Goal: Task Accomplishment & Management: Manage account settings

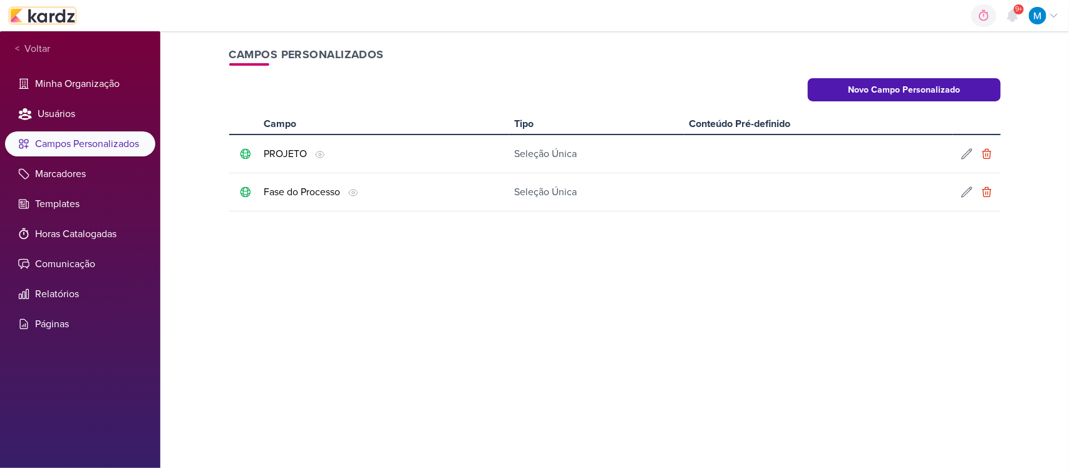
click at [59, 14] on img at bounding box center [42, 15] width 65 height 15
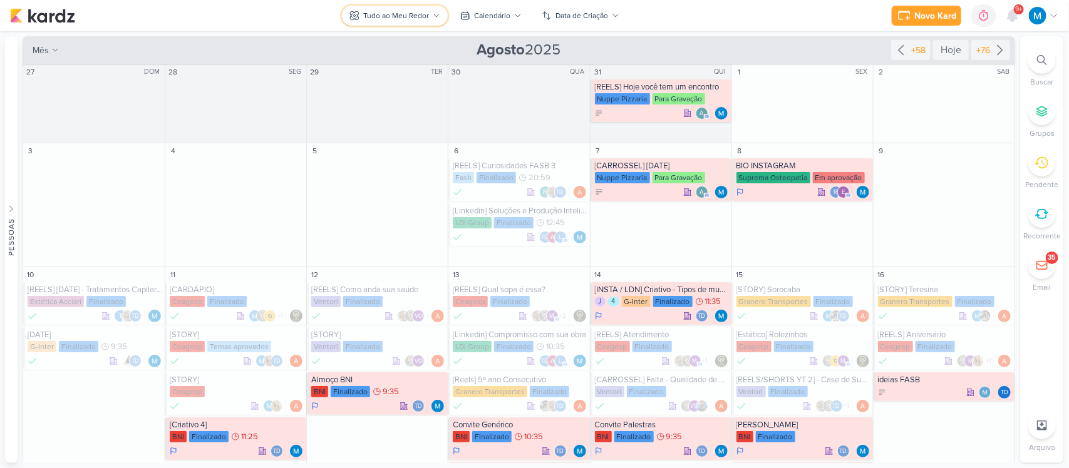
click at [426, 16] on div "Tudo ao Meu Redor" at bounding box center [396, 15] width 66 height 11
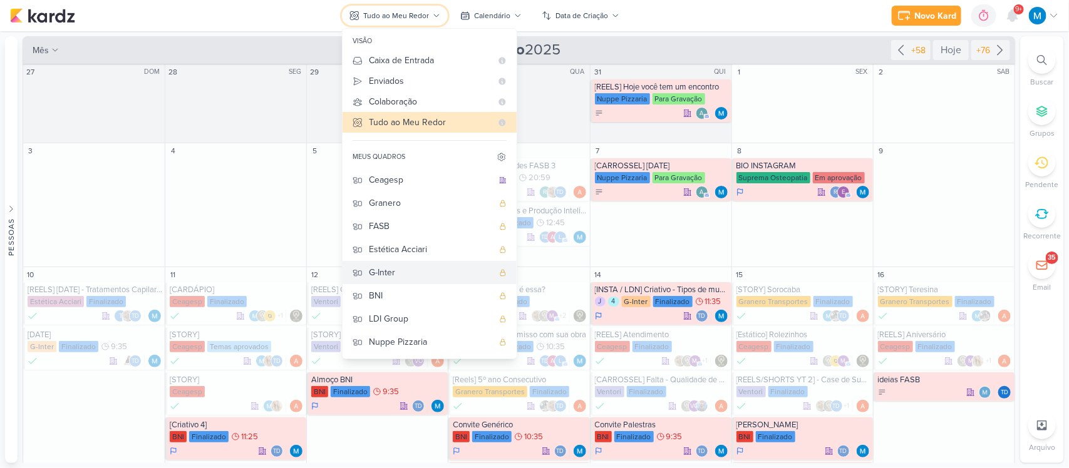
scroll to position [78, 0]
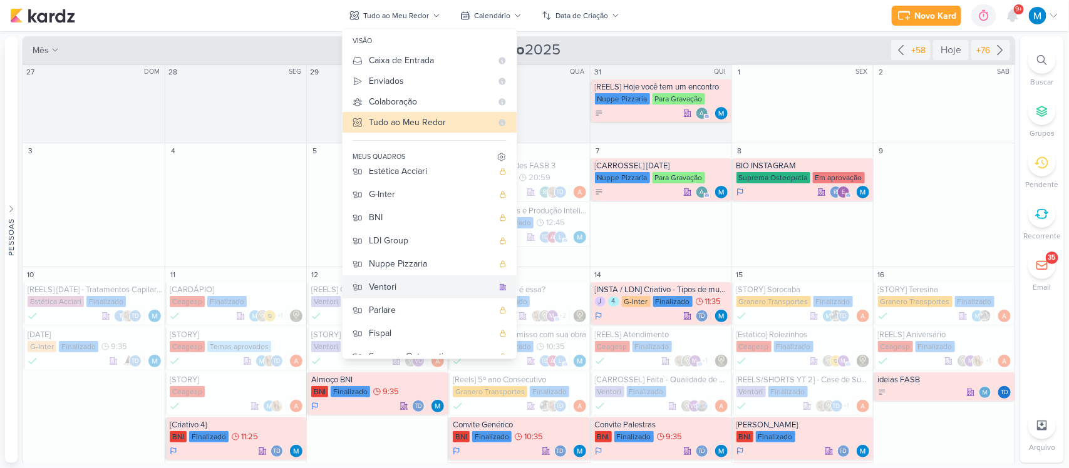
click at [412, 289] on div "Ventori" at bounding box center [431, 286] width 124 height 13
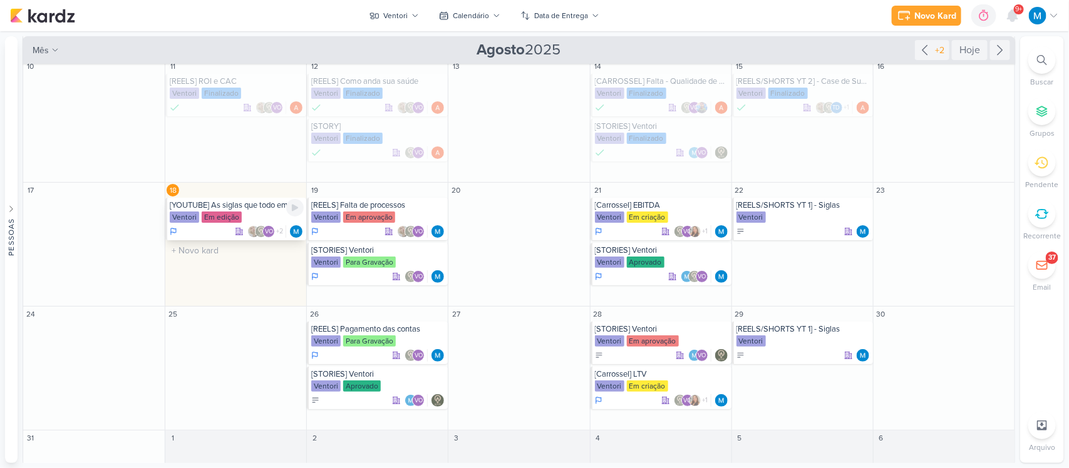
click at [264, 210] on div "[YOUTUBE] As siglas que todo empreendedor precisa conhecer" at bounding box center [237, 205] width 134 height 10
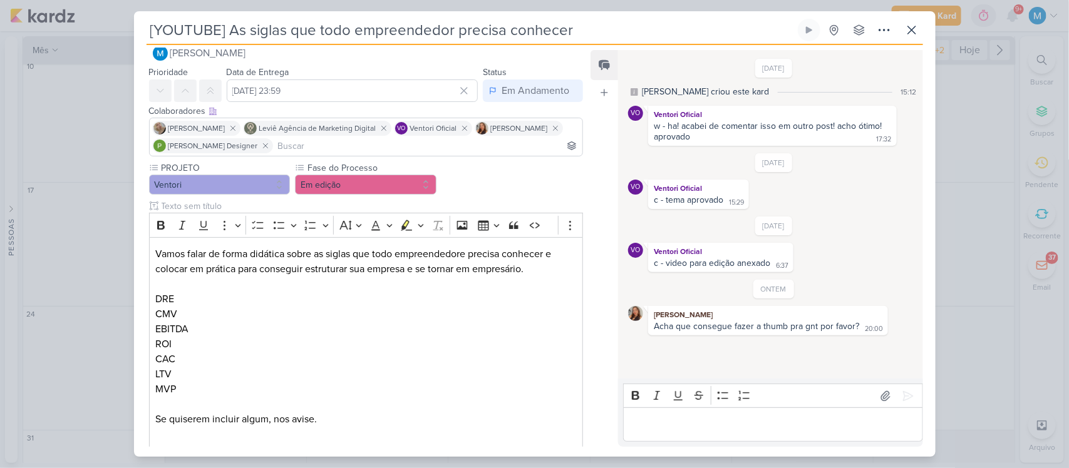
scroll to position [0, 0]
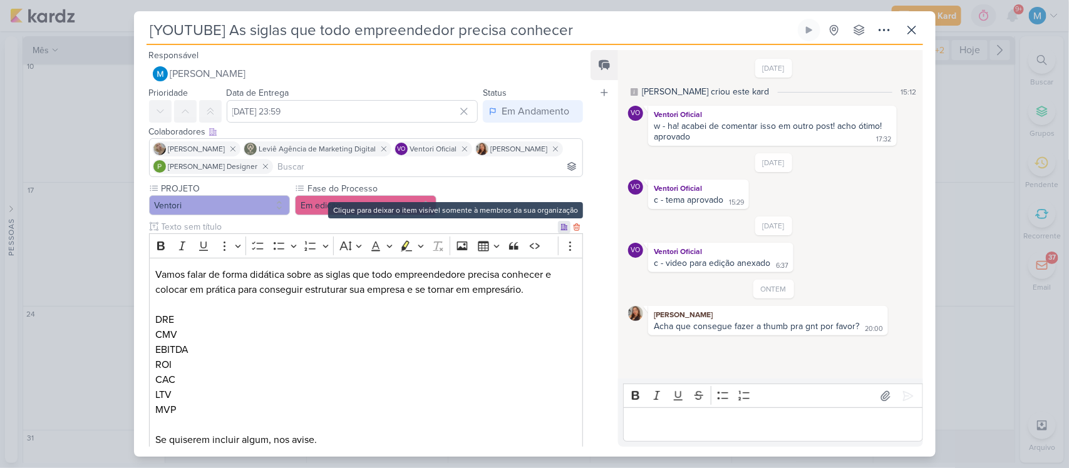
click at [561, 227] on icon at bounding box center [564, 227] width 6 height 6
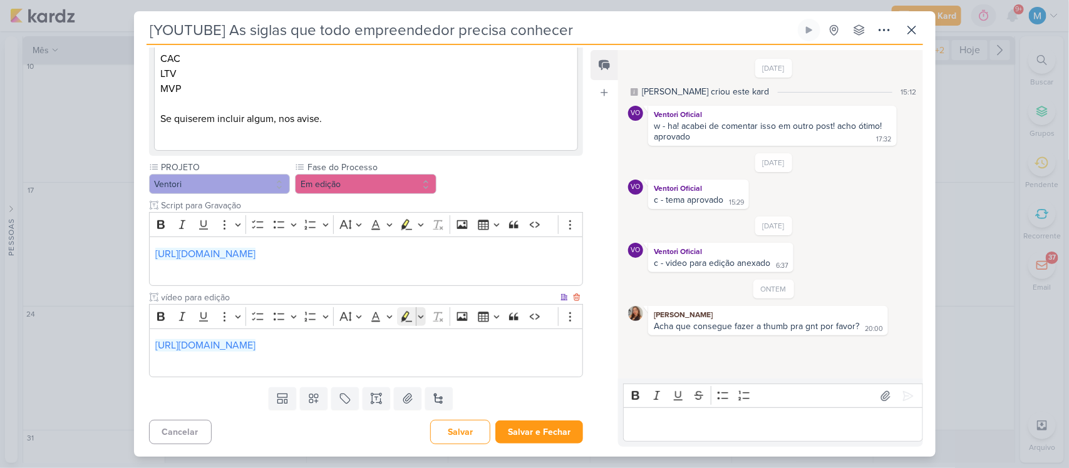
scroll to position [318, 0]
click at [357, 174] on button "Em edição" at bounding box center [365, 184] width 141 height 20
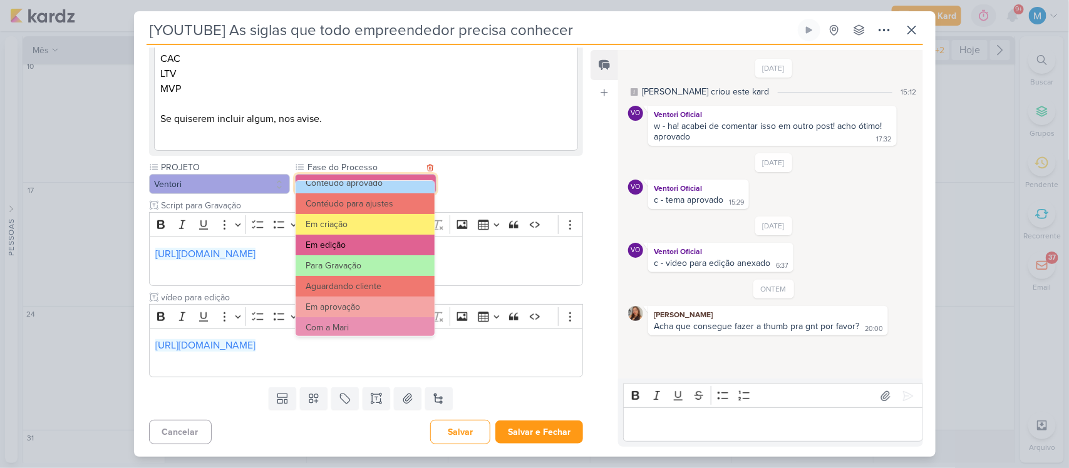
scroll to position [78, 0]
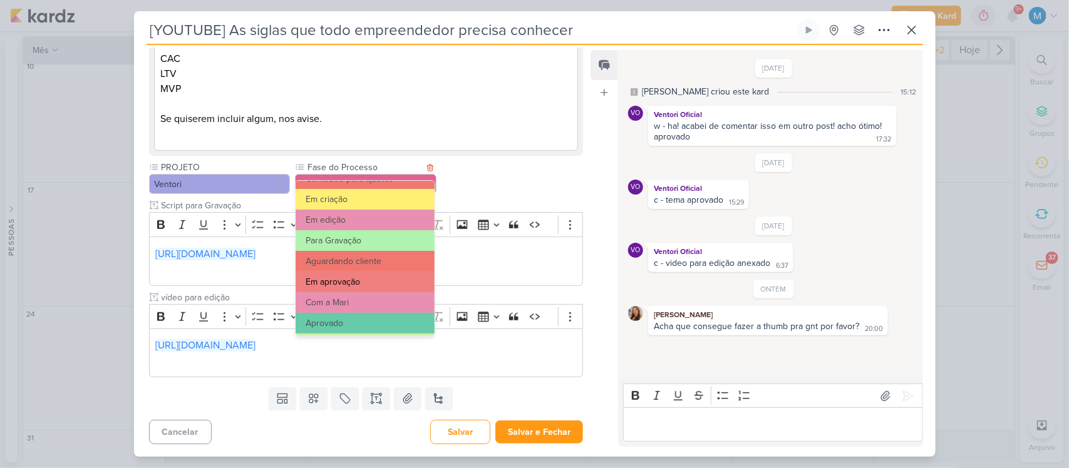
click at [367, 272] on button "Em aprovação" at bounding box center [364, 282] width 138 height 21
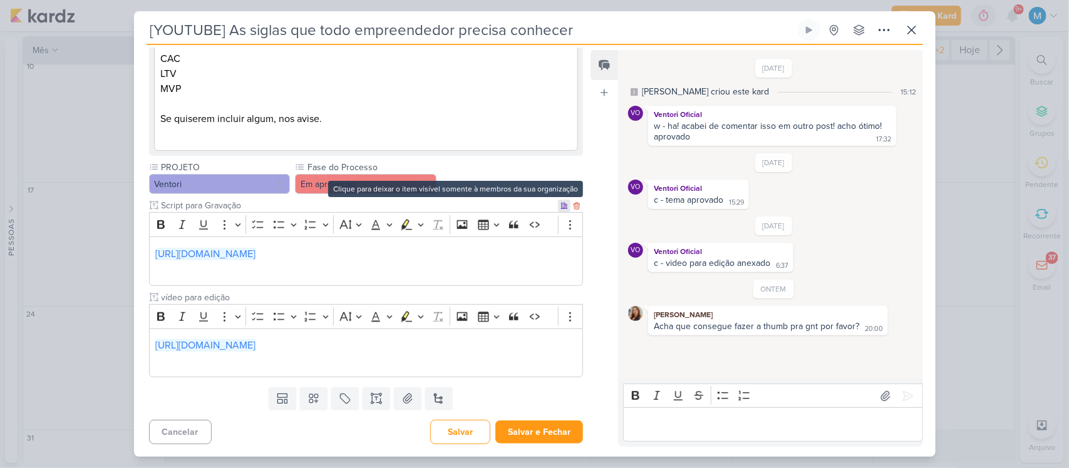
click at [561, 203] on icon at bounding box center [564, 206] width 6 height 6
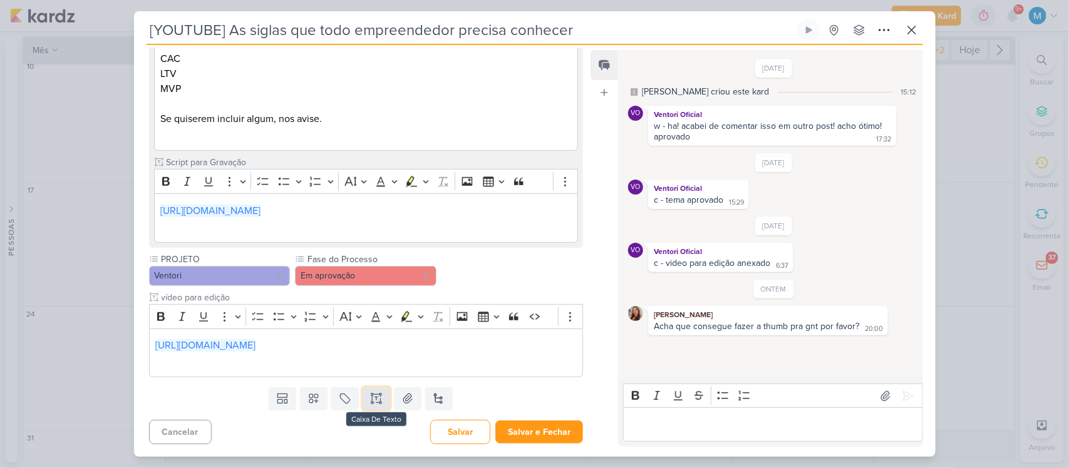
click at [376, 395] on icon at bounding box center [376, 395] width 6 height 0
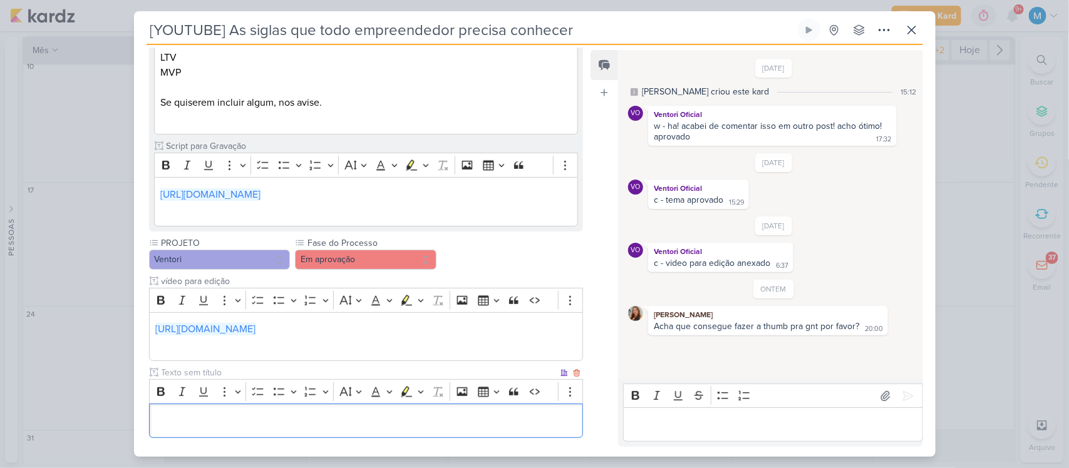
click at [202, 379] on input "text" at bounding box center [358, 372] width 399 height 13
type input "Ç"
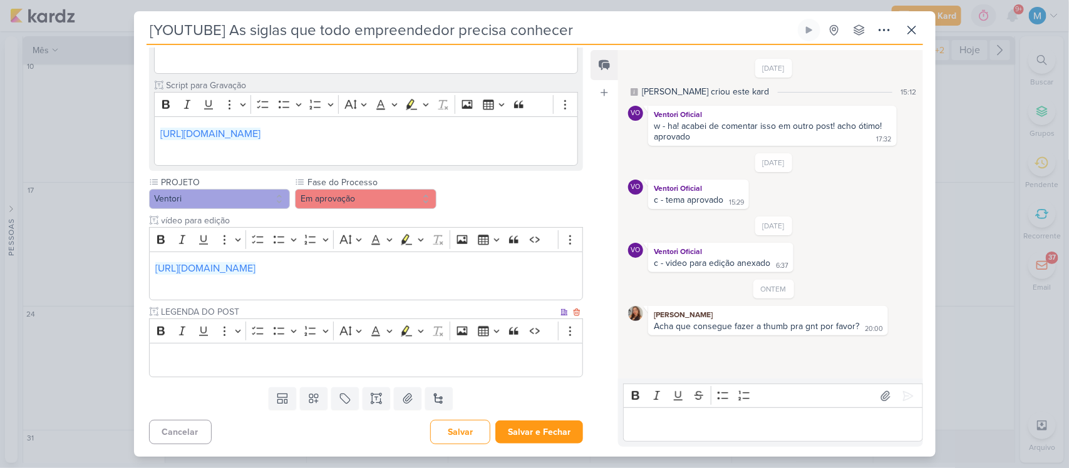
type input "LEGENDA DO POST"
click at [221, 352] on p "Editor editing area: main" at bounding box center [365, 359] width 421 height 15
click at [463, 355] on p "Editor editing area: main" at bounding box center [365, 359] width 421 height 15
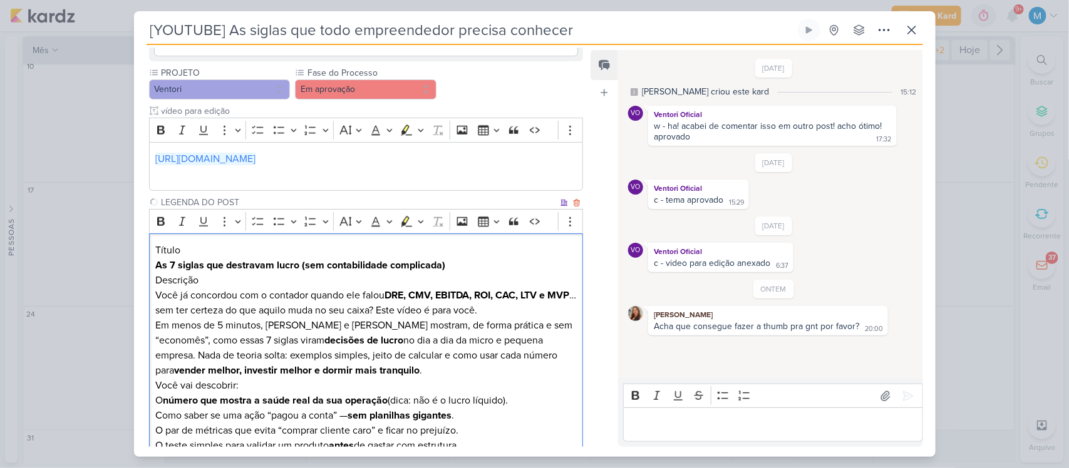
scroll to position [696, 0]
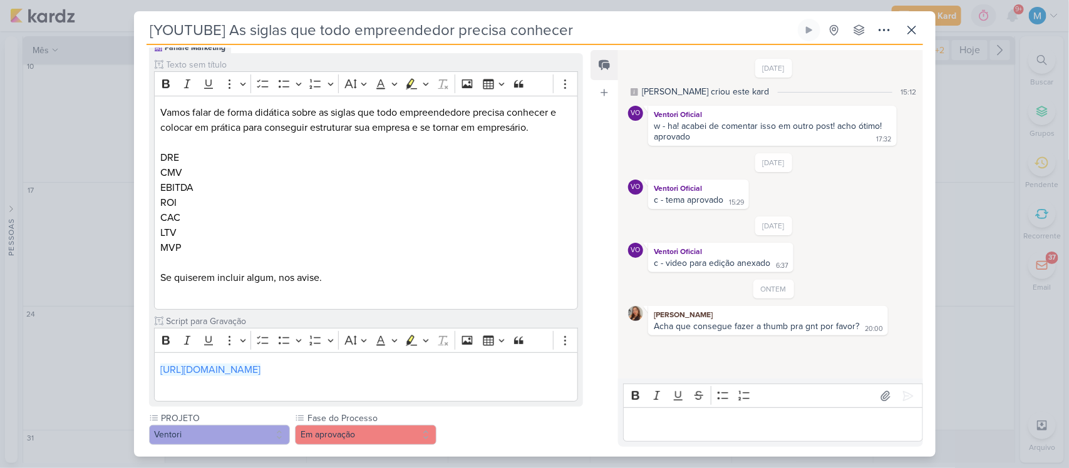
drag, startPoint x: 363, startPoint y: 361, endPoint x: 91, endPoint y: 18, distance: 438.0
click at [88, 18] on div "[YOUTUBE] As siglas que todo empreendedor precisa conhecer" at bounding box center [534, 234] width 1069 height 468
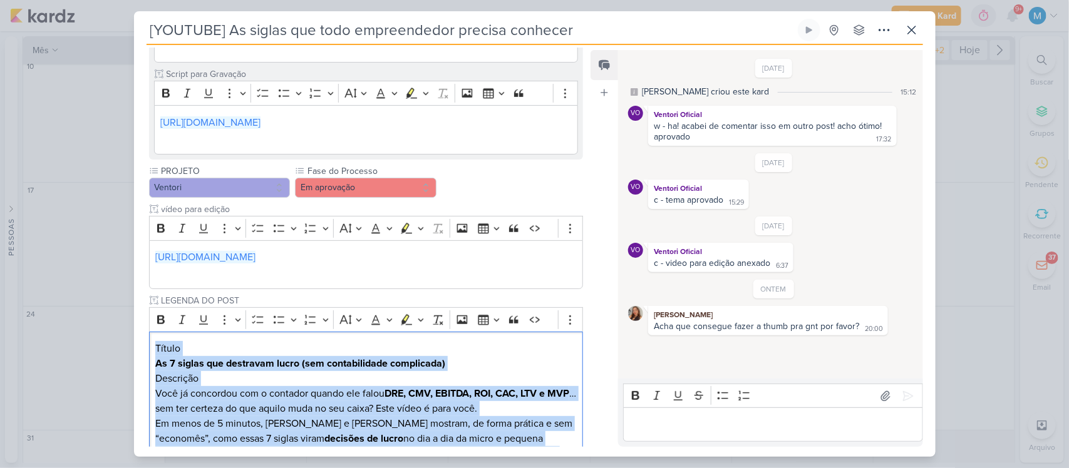
scroll to position [465, 0]
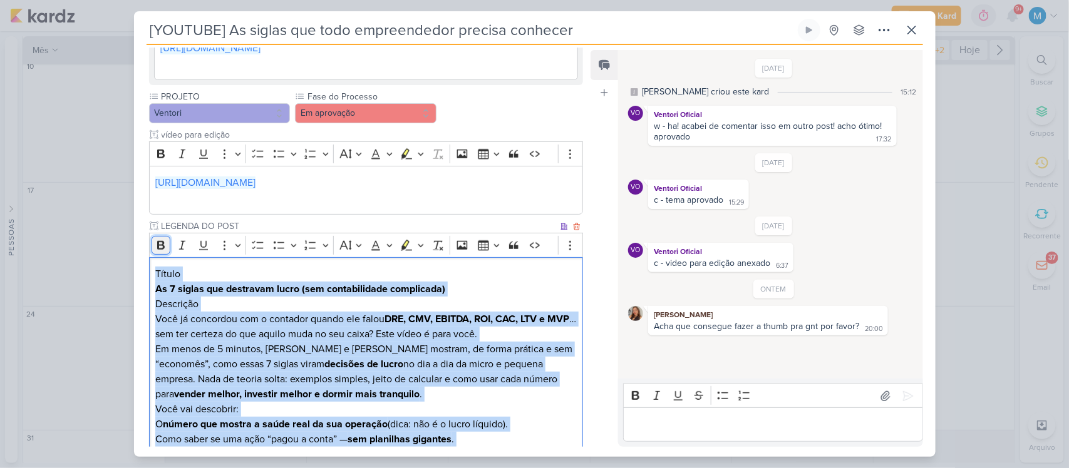
click at [160, 252] on icon "Editor toolbar" at bounding box center [161, 245] width 13 height 13
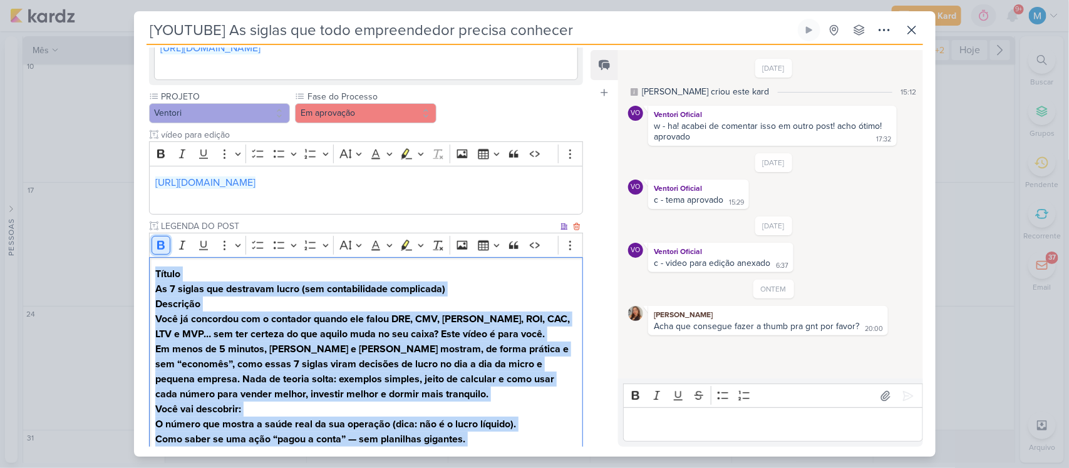
click at [157, 252] on icon "Editor toolbar" at bounding box center [161, 245] width 13 height 13
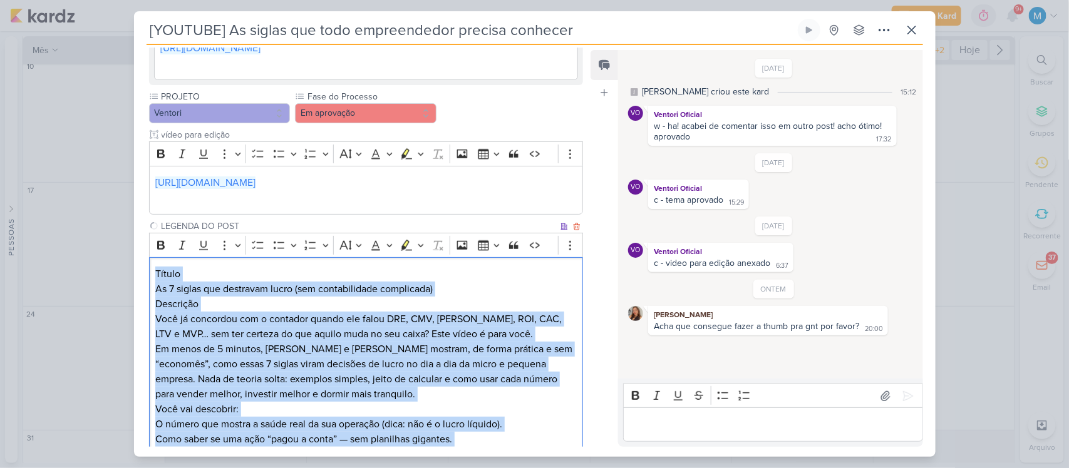
click at [488, 312] on h3 "Descrição" at bounding box center [365, 304] width 421 height 15
click at [473, 297] on p "As 7 siglas que destravam lucro (sem contabilidade complicada)" at bounding box center [365, 289] width 421 height 15
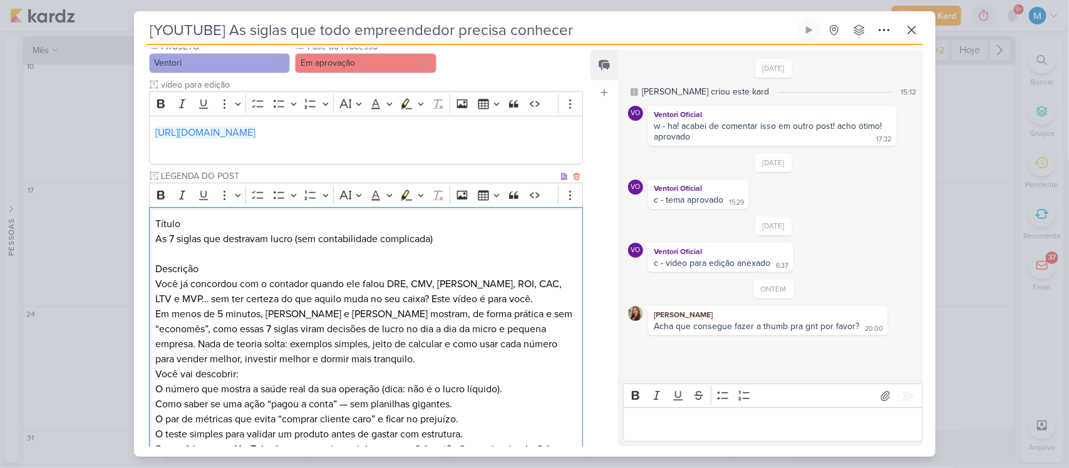
scroll to position [543, 0]
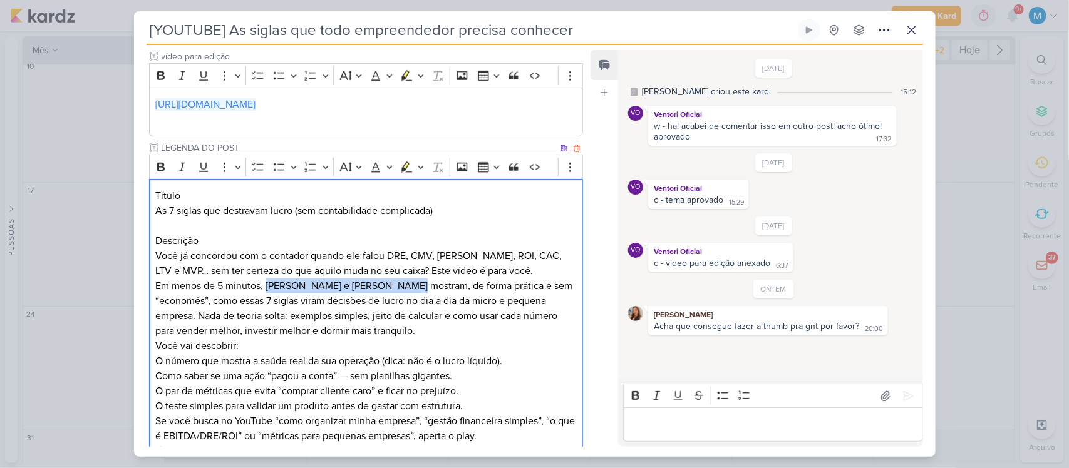
drag, startPoint x: 267, startPoint y: 299, endPoint x: 401, endPoint y: 299, distance: 133.3
click at [401, 299] on p "Em menos de 5 minutos, [PERSON_NAME] e [PERSON_NAME] mostram, de forma prática …" at bounding box center [365, 309] width 421 height 60
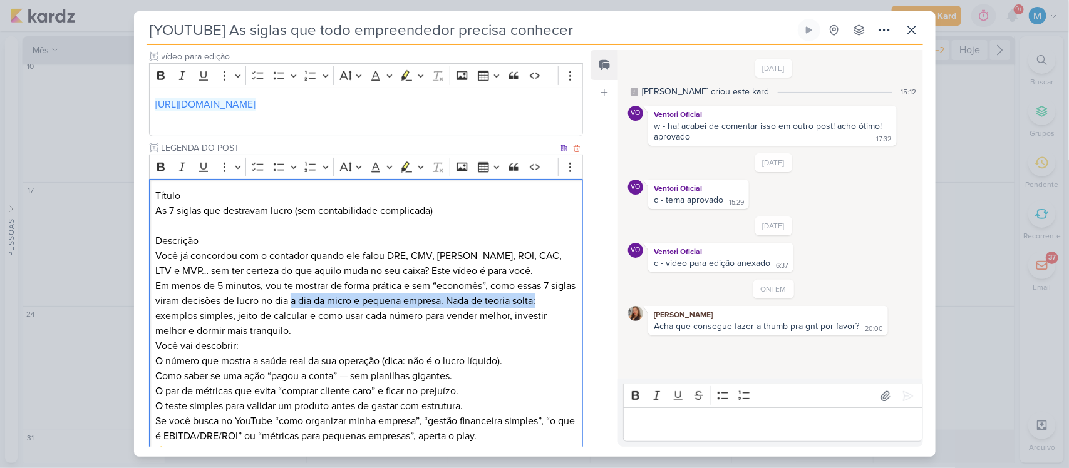
drag, startPoint x: 318, startPoint y: 321, endPoint x: 575, endPoint y: 318, distance: 256.7
click at [575, 318] on div "Título As 7 siglas que destravam lucro (sem contabilidade complicada) Descrição…" at bounding box center [366, 354] width 434 height 350
click at [482, 339] on p "Em menos de 5 minutos, vou te mostrar de forma prática e sem “economês”, como e…" at bounding box center [365, 309] width 421 height 60
drag, startPoint x: 290, startPoint y: 314, endPoint x: 433, endPoint y: 319, distance: 143.5
click at [433, 319] on p "Em menos de 5 minutos, vou te mostrar de forma prática e sem “economês”, como e…" at bounding box center [365, 309] width 421 height 60
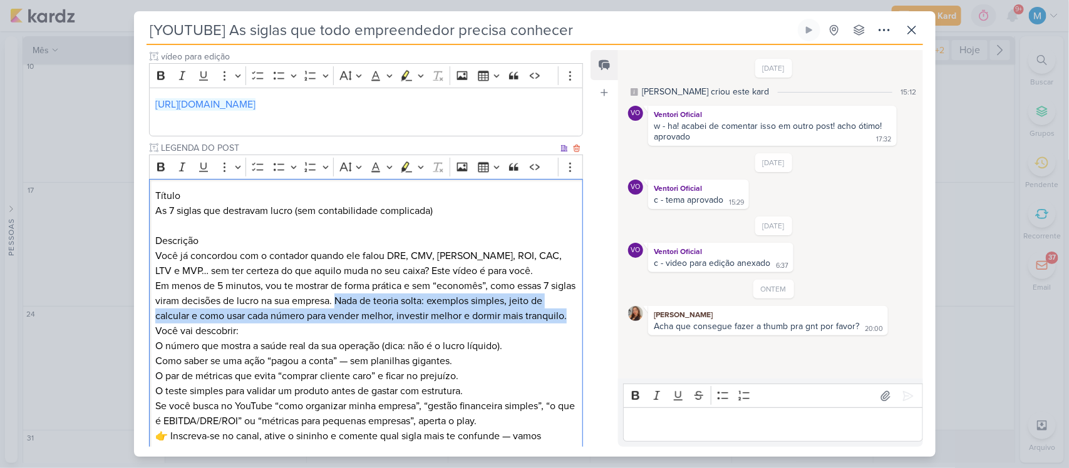
drag, startPoint x: 386, startPoint y: 345, endPoint x: 367, endPoint y: 318, distance: 33.2
click at [367, 318] on p "Em menos de 5 minutos, vou te mostrar de forma prática e sem “economês”, como e…" at bounding box center [365, 301] width 421 height 45
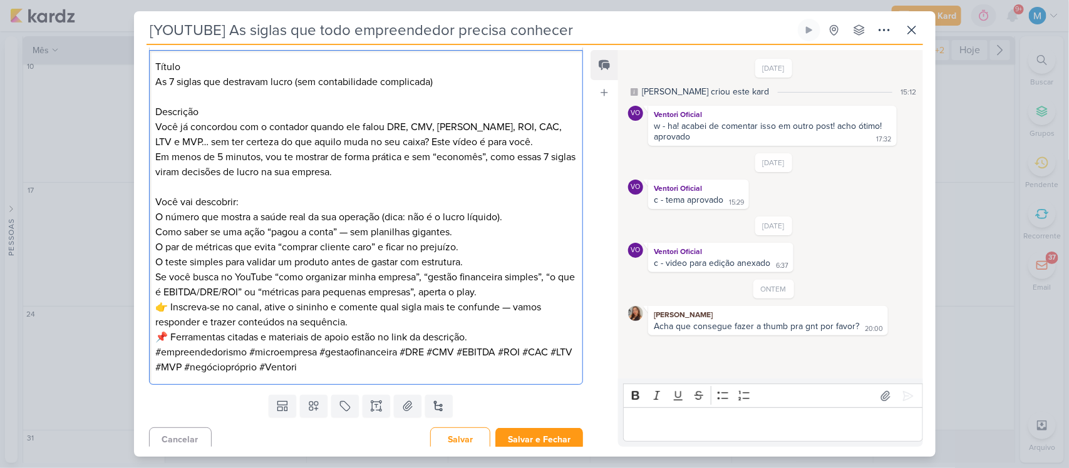
scroll to position [696, 0]
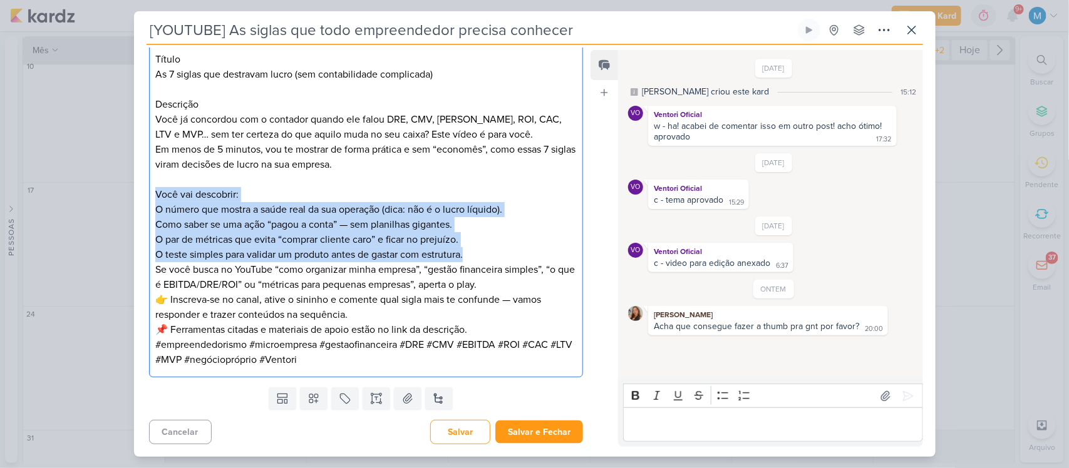
drag, startPoint x: 473, startPoint y: 255, endPoint x: 144, endPoint y: 195, distance: 334.7
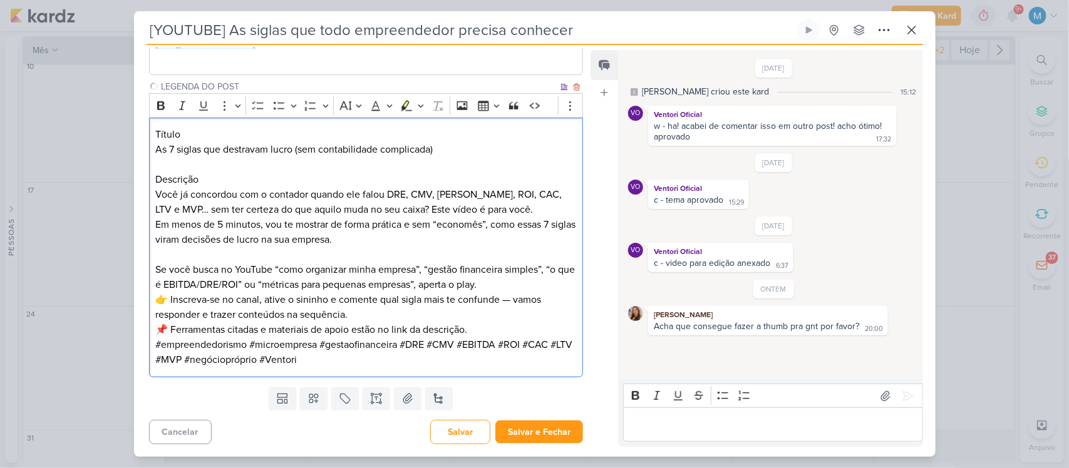
scroll to position [620, 0]
drag, startPoint x: 223, startPoint y: 266, endPoint x: 272, endPoint y: 266, distance: 49.5
click at [272, 266] on p "Se você busca no YouTube “como organizar minha empresa”, “gestão financeira sim…" at bounding box center [365, 277] width 421 height 30
click at [329, 282] on p "Se você busca “como organizar minha empresa”, “gestão financeira simples”, “o q…" at bounding box center [365, 277] width 421 height 30
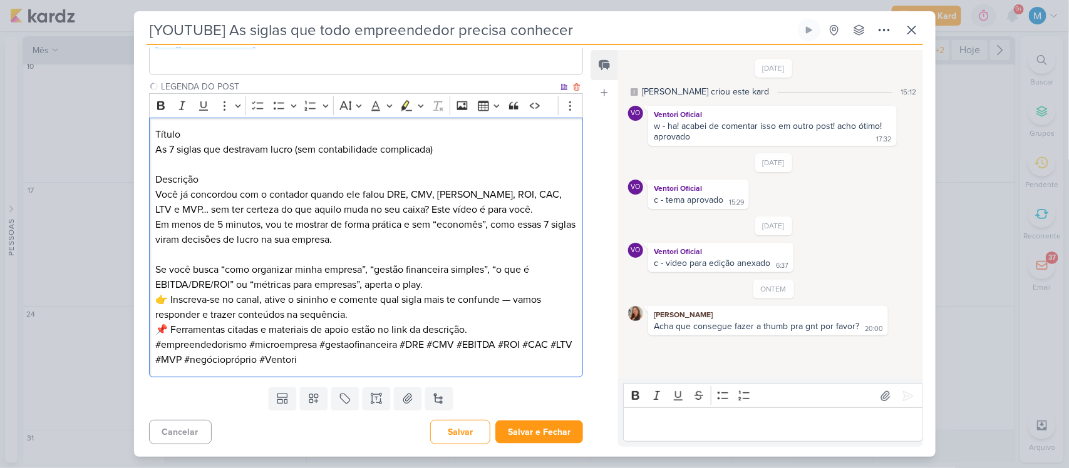
click at [358, 285] on p "Se você busca “como organizar minha empresa”, “gestão financeira simples”, “o q…" at bounding box center [365, 277] width 421 height 30
click at [480, 285] on p "Se você busca “como organizar minha empresa”, “gestão financeira simples”, “o q…" at bounding box center [365, 277] width 421 height 30
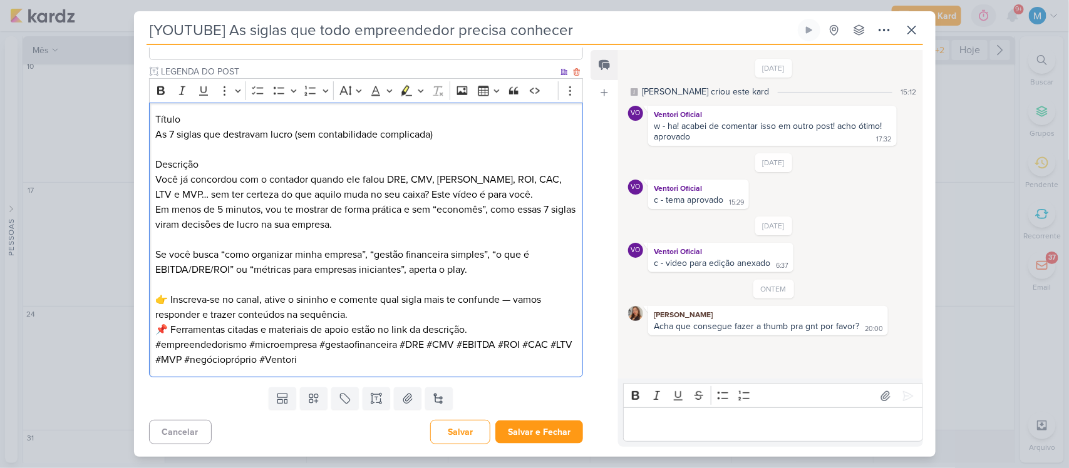
click at [421, 313] on p "👉 Inscreva-se no canal, ative o sininho e comente qual sigla mais te confunde —…" at bounding box center [365, 314] width 421 height 45
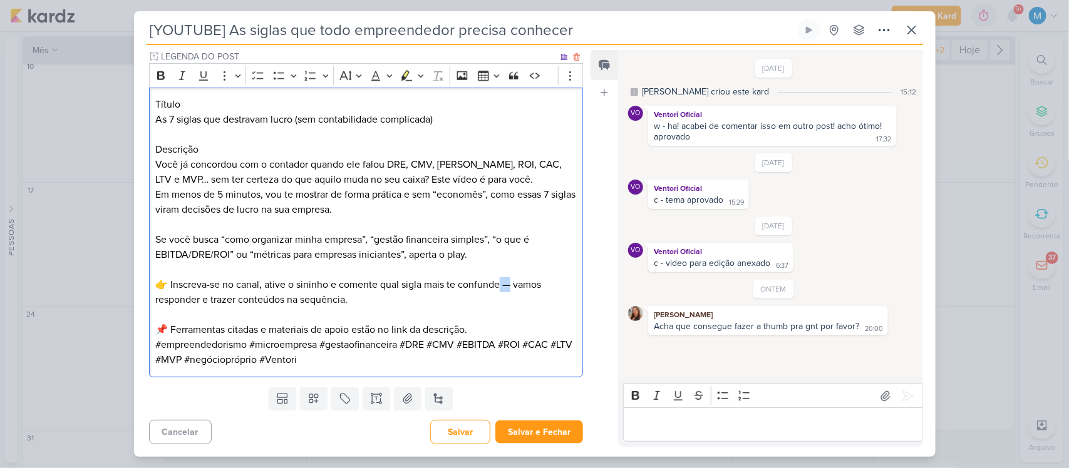
click at [499, 283] on p "👉 Inscreva-se no canal, ative o sininho e comente qual sigla mais te confunde —…" at bounding box center [365, 292] width 421 height 30
click at [505, 332] on p "📌 Ferramentas citadas e materiais de apoio estão no link da descrição." at bounding box center [365, 322] width 421 height 30
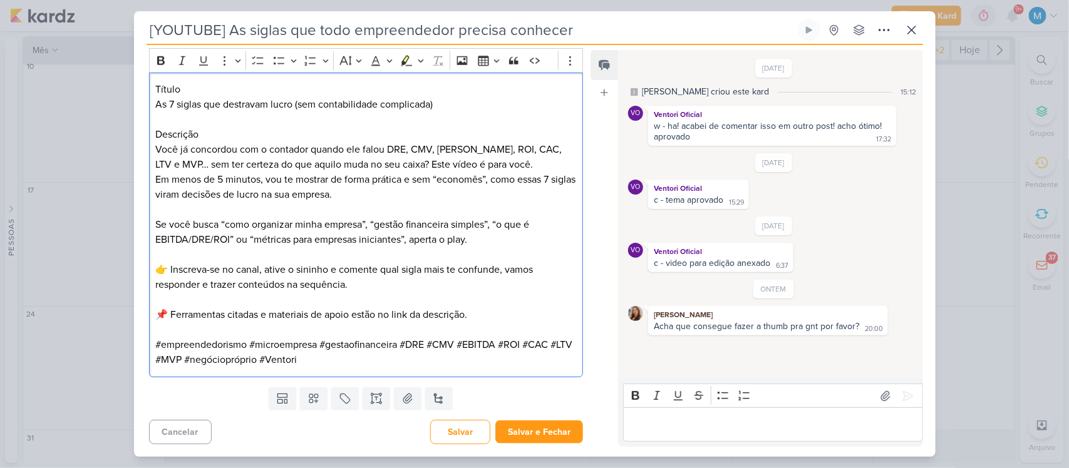
scroll to position [665, 0]
click at [483, 316] on p "📌 Ferramentas citadas e materiais de apoio estão no link da descrição." at bounding box center [365, 307] width 421 height 30
click at [398, 357] on p "#empreendedorismo #microempresa #gestaofinanceira #DRE #CMV #EBITDA #ROI #CAC #…" at bounding box center [365, 352] width 421 height 30
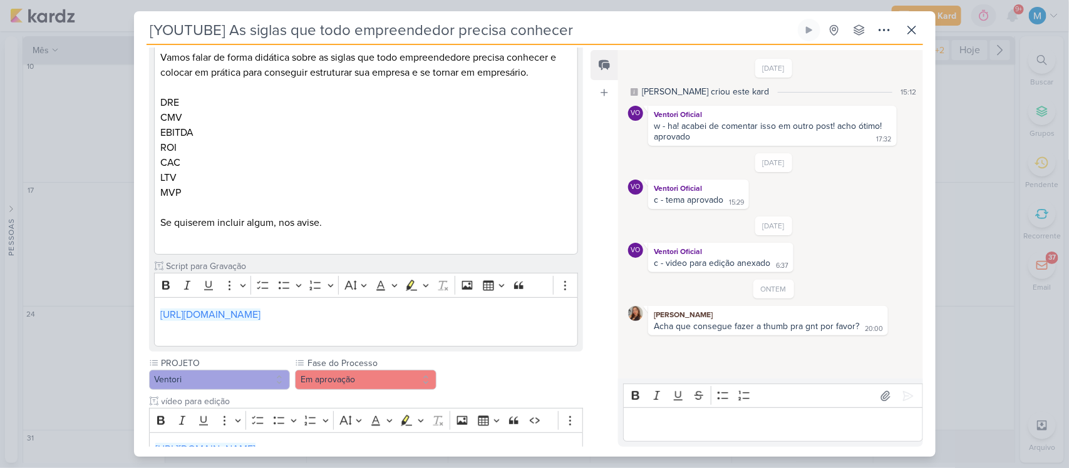
scroll to position [196, 0]
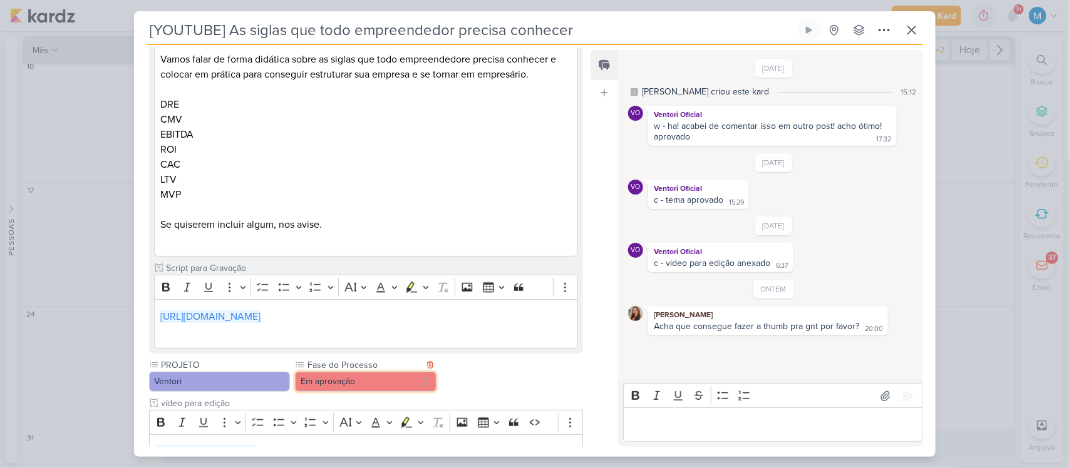
click at [370, 392] on button "Em aprovação" at bounding box center [365, 382] width 141 height 20
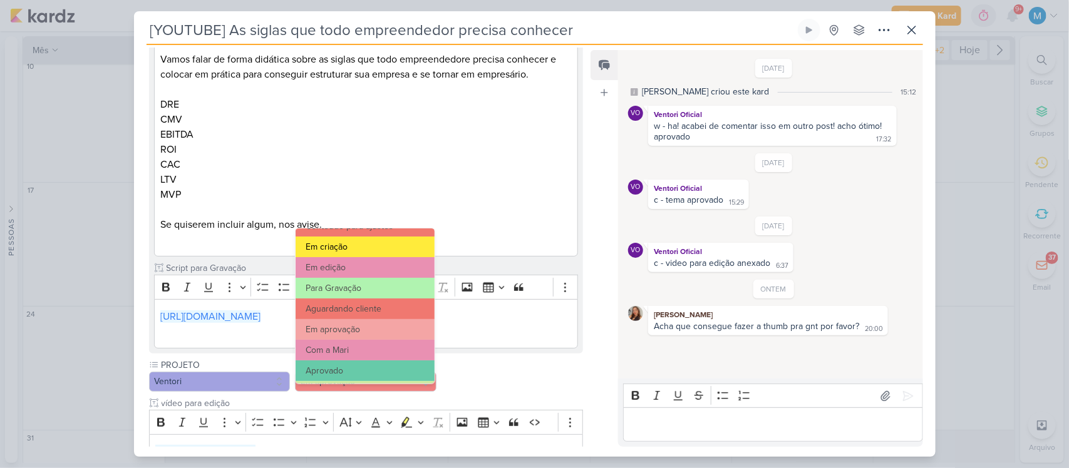
click at [356, 249] on button "Em criação" at bounding box center [364, 247] width 138 height 21
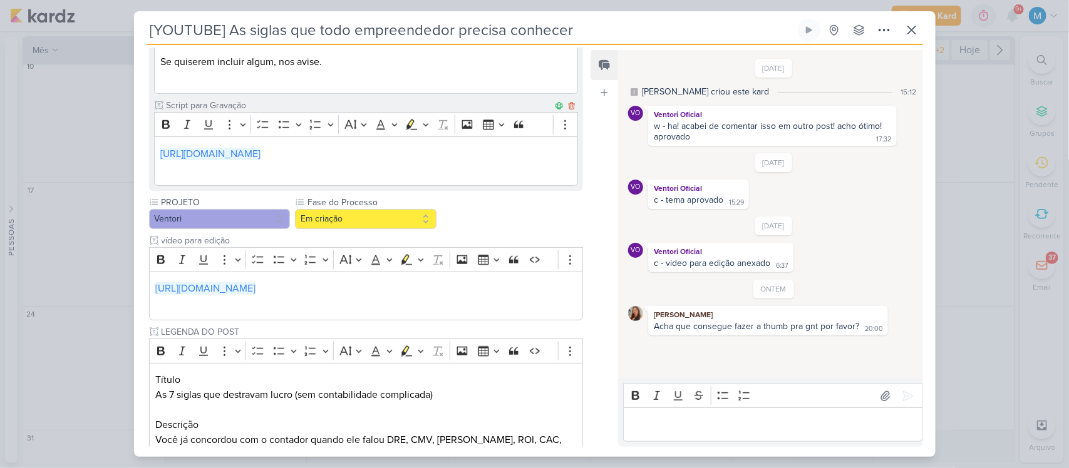
scroll to position [665, 0]
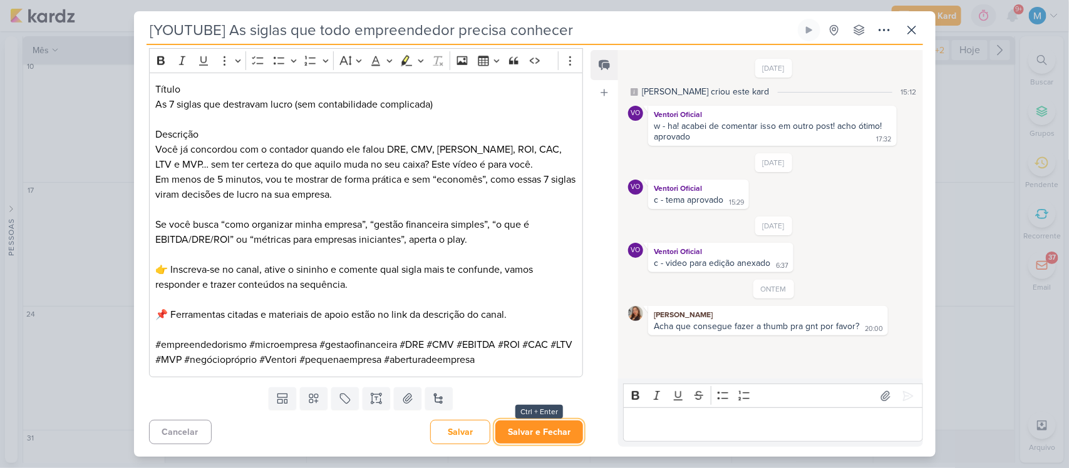
click at [550, 432] on button "Salvar e Fechar" at bounding box center [539, 432] width 88 height 23
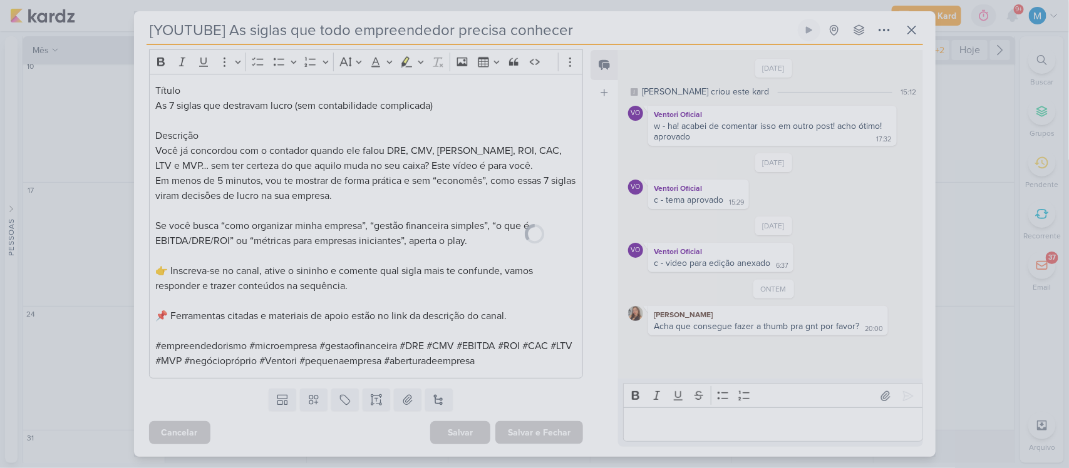
scroll to position [664, 0]
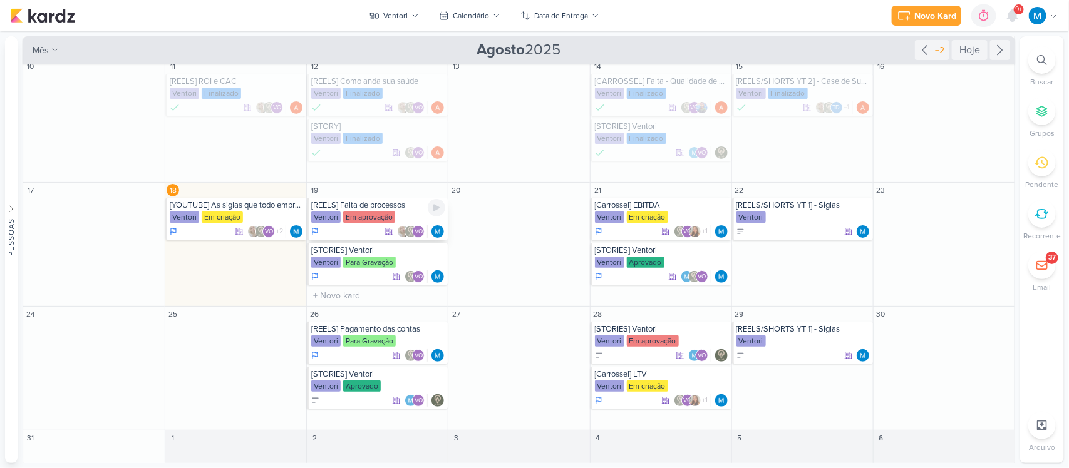
click at [386, 205] on div "[REELS] Falta de processos" at bounding box center [378, 205] width 134 height 10
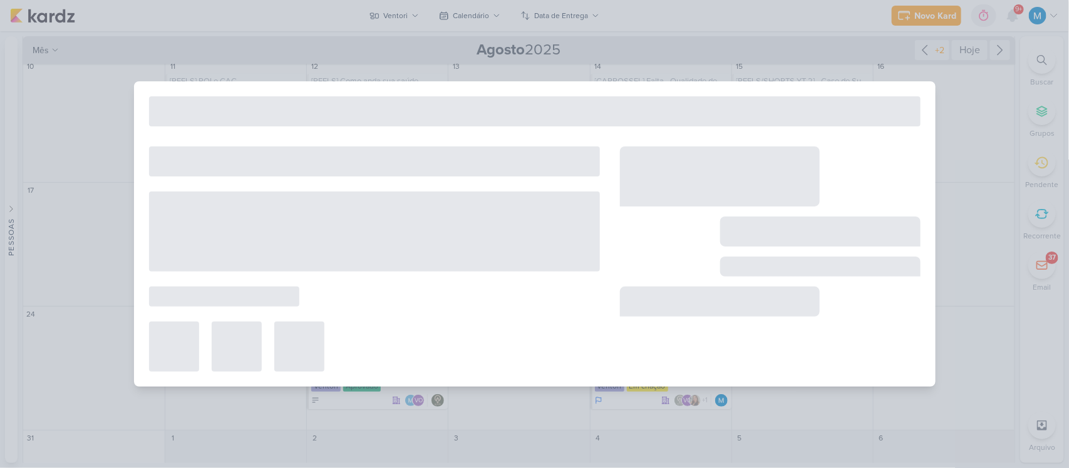
type input "[REELS] Falta de processos"
type input "[DATE] 23:59"
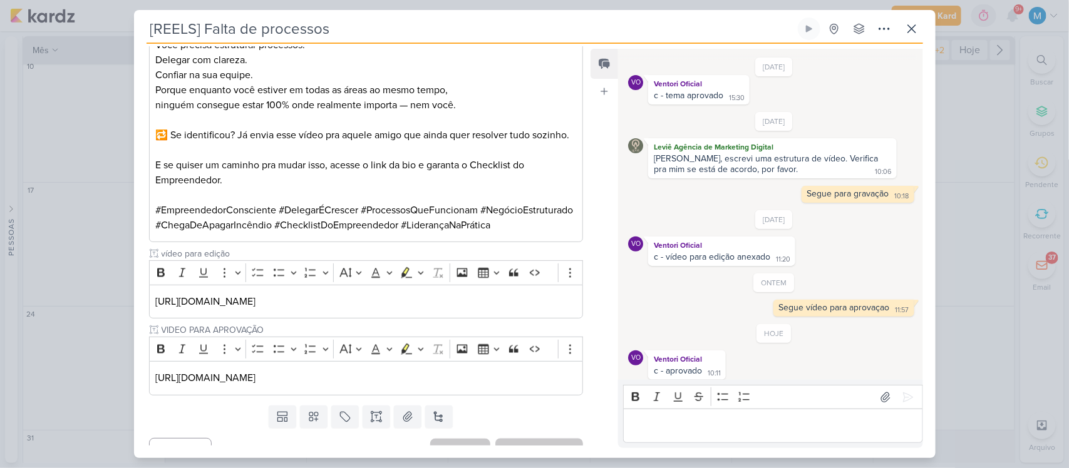
scroll to position [903, 0]
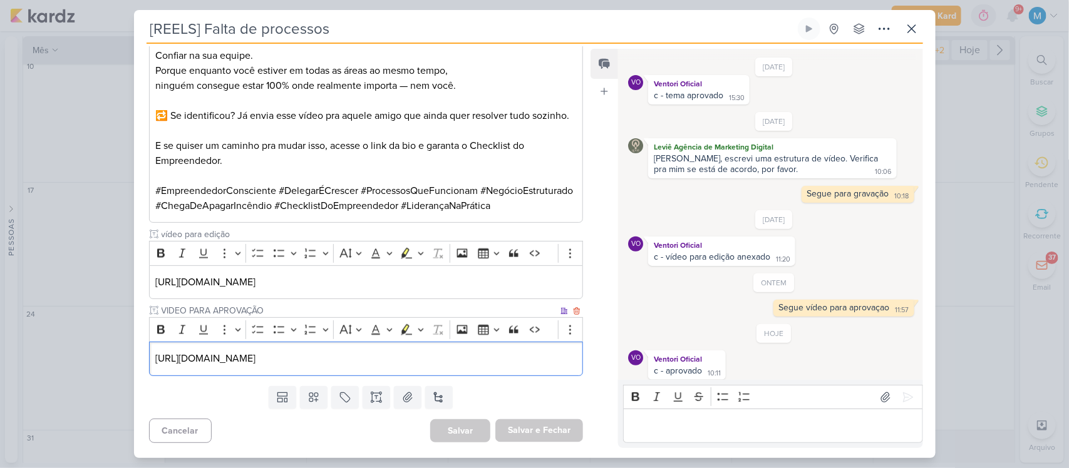
click at [560, 363] on p "[URL][DOMAIN_NAME]" at bounding box center [365, 358] width 421 height 15
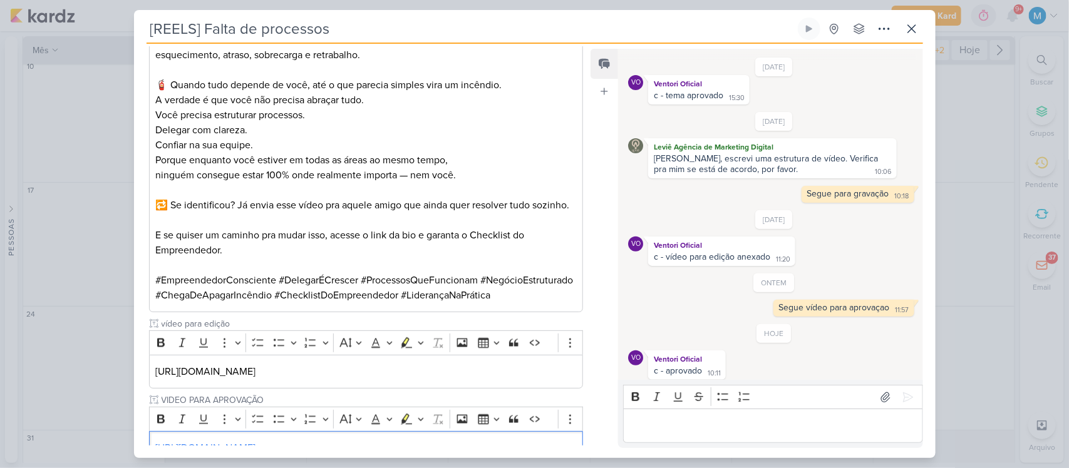
scroll to position [918, 0]
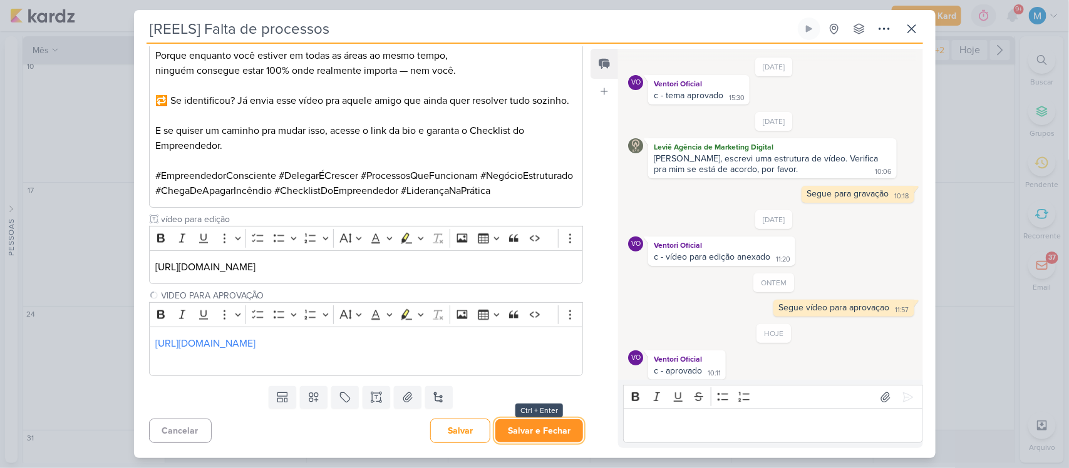
click at [565, 426] on button "Salvar e Fechar" at bounding box center [539, 430] width 88 height 23
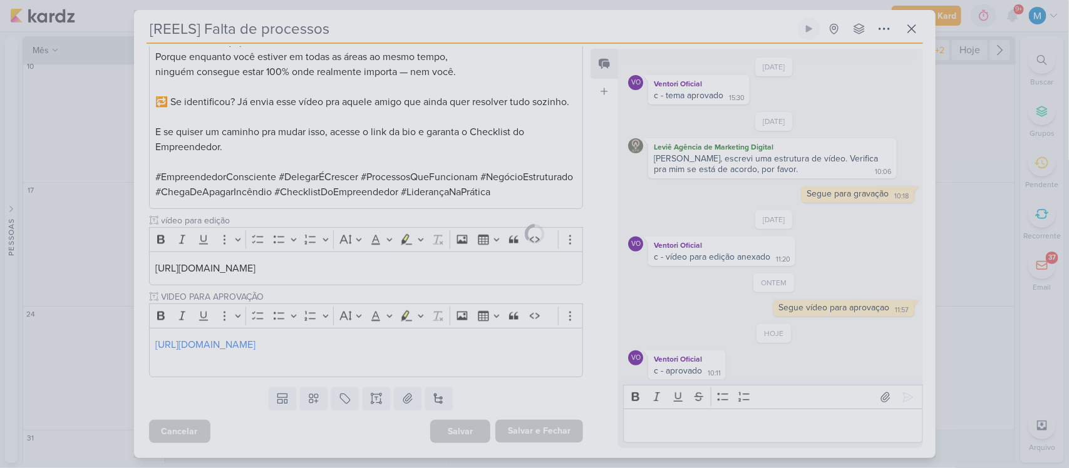
scroll to position [916, 0]
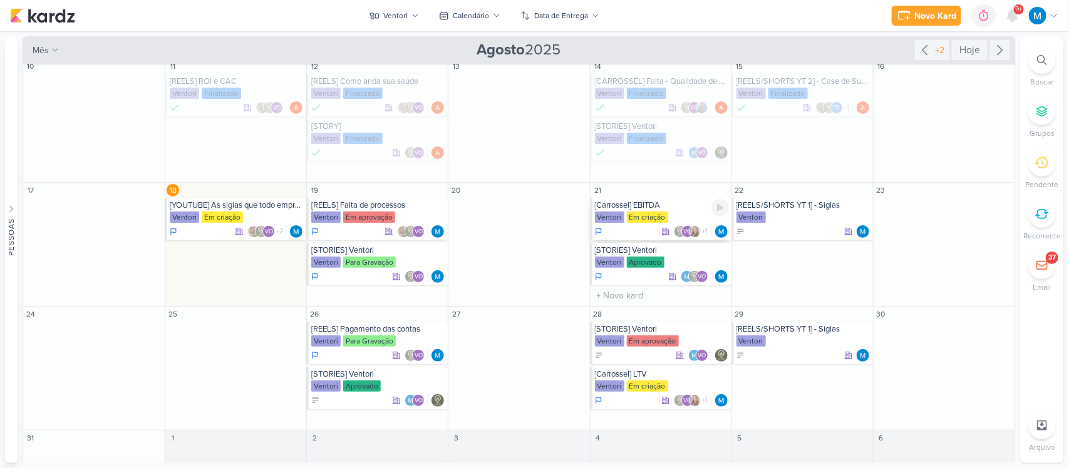
click at [642, 207] on div "[Carrossel] EBITDA" at bounding box center [662, 205] width 134 height 10
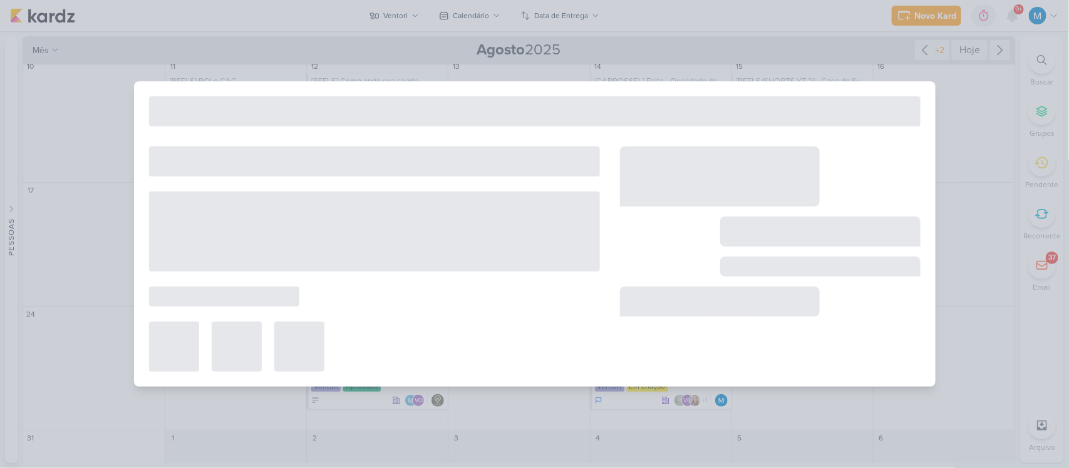
type input "[Carrossel] EBITDA"
type input "[DATE] 23:59"
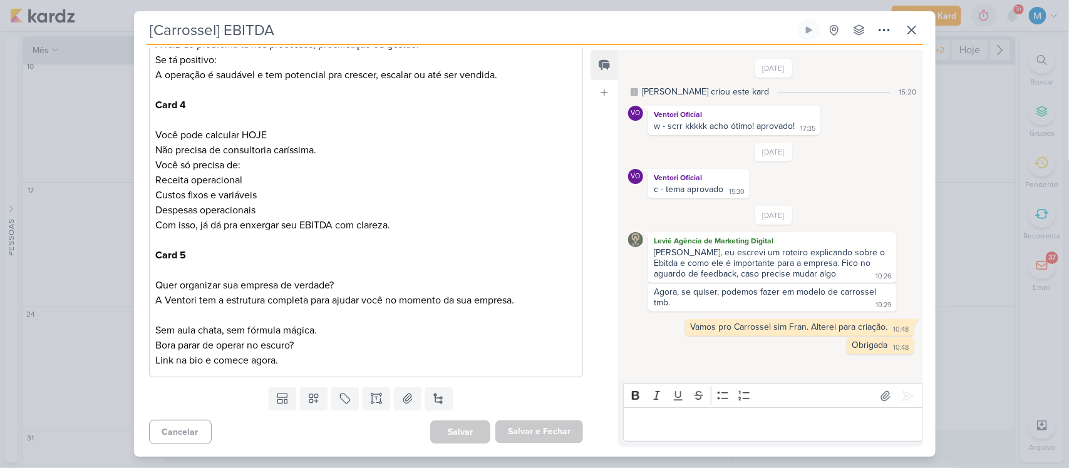
scroll to position [1103, 0]
click at [921, 26] on button at bounding box center [911, 30] width 23 height 23
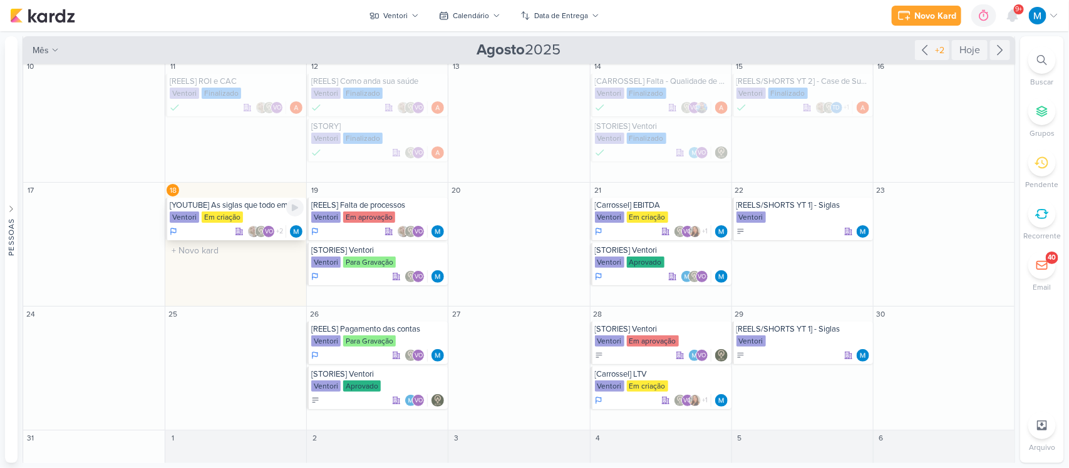
click at [261, 210] on div "[YOUTUBE] As siglas que todo empreendedor precisa conhecer" at bounding box center [237, 205] width 134 height 10
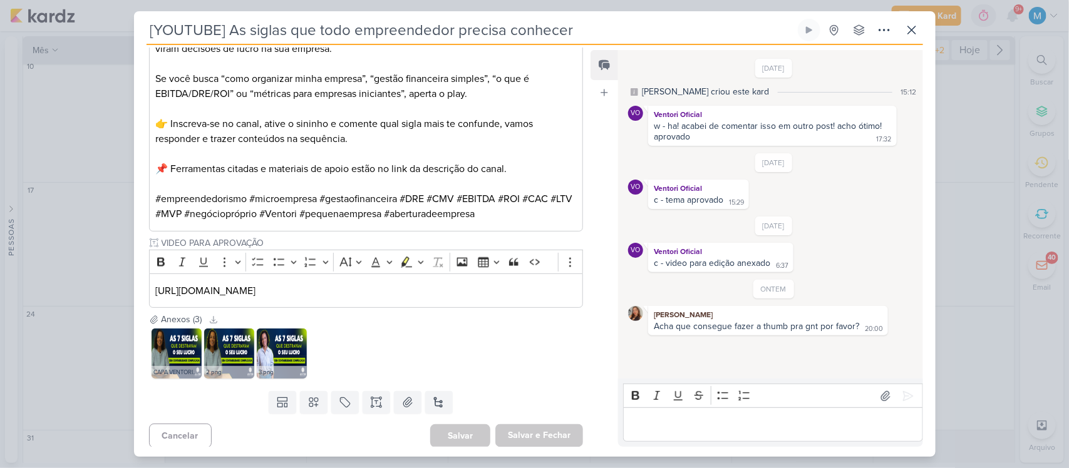
scroll to position [815, 0]
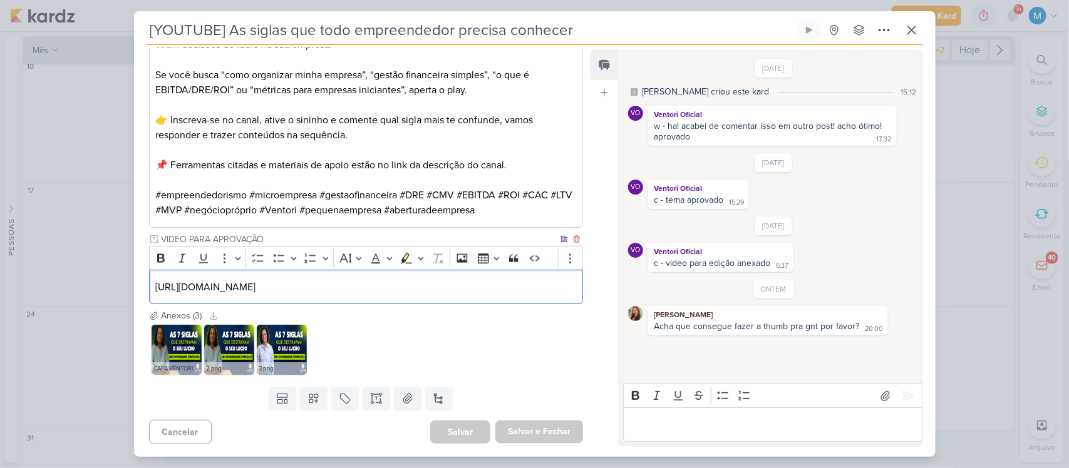
click at [534, 291] on p "[URL][DOMAIN_NAME]" at bounding box center [365, 287] width 421 height 15
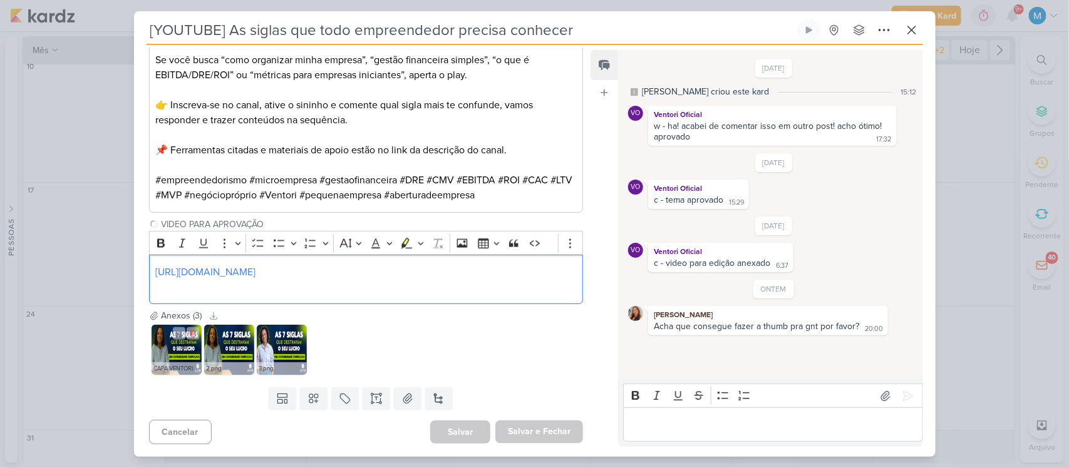
click at [167, 371] on img at bounding box center [177, 350] width 50 height 50
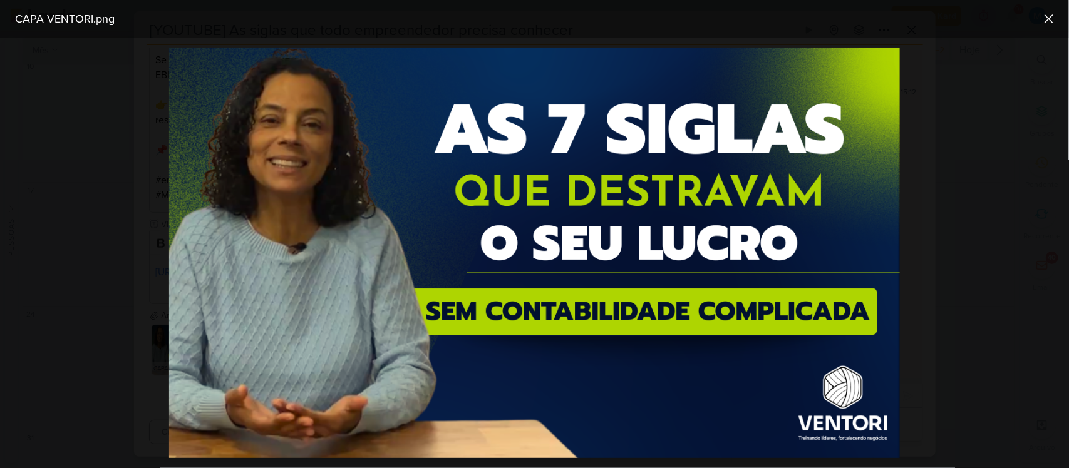
click at [981, 310] on div at bounding box center [534, 253] width 1069 height 431
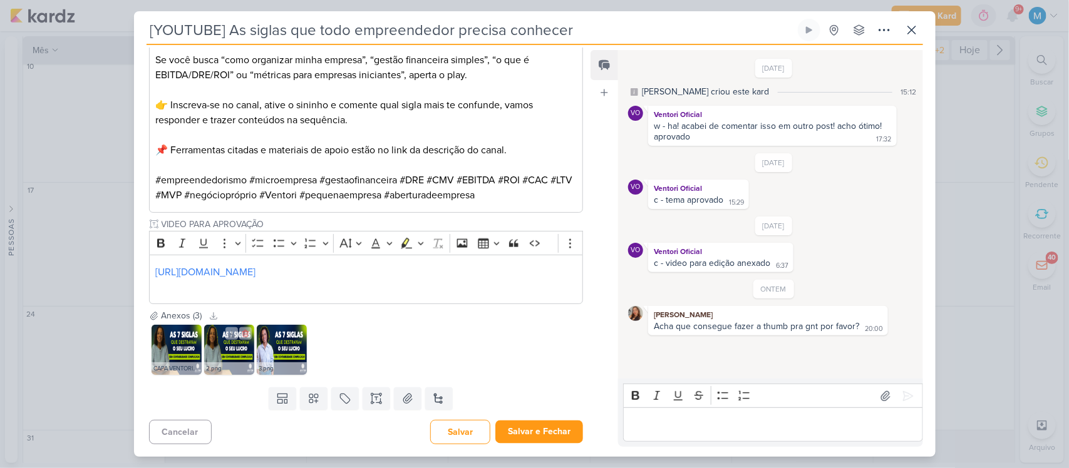
click at [237, 368] on img at bounding box center [229, 350] width 50 height 50
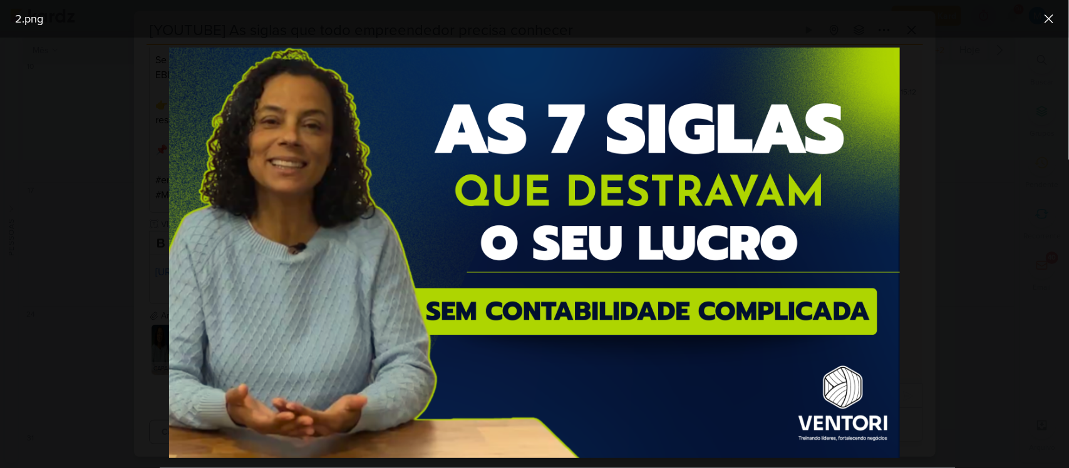
click at [922, 218] on div at bounding box center [534, 253] width 1069 height 431
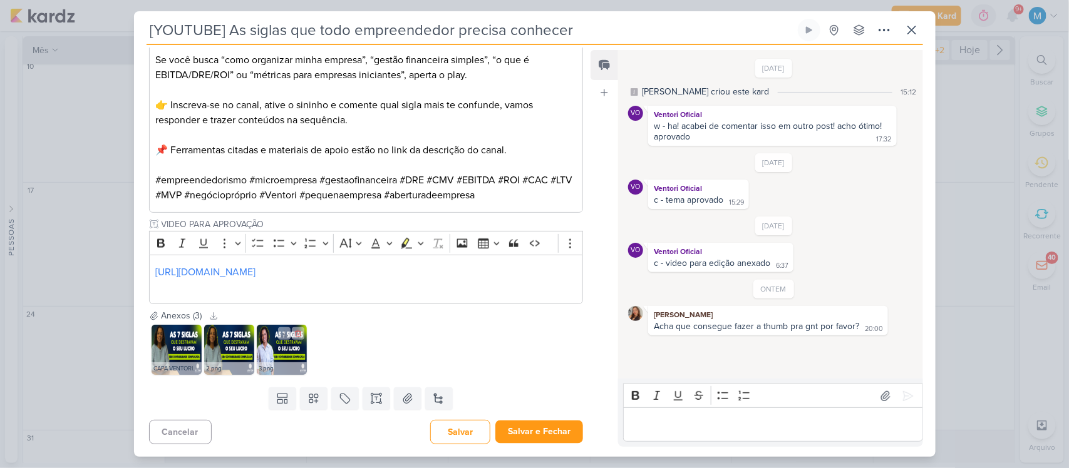
click at [279, 374] on img at bounding box center [282, 350] width 50 height 50
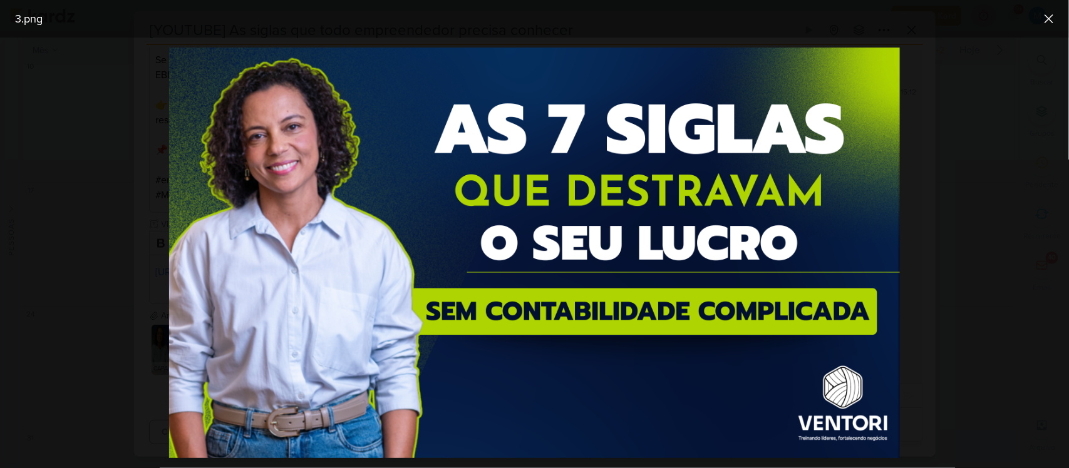
click at [963, 232] on div at bounding box center [534, 253] width 1069 height 431
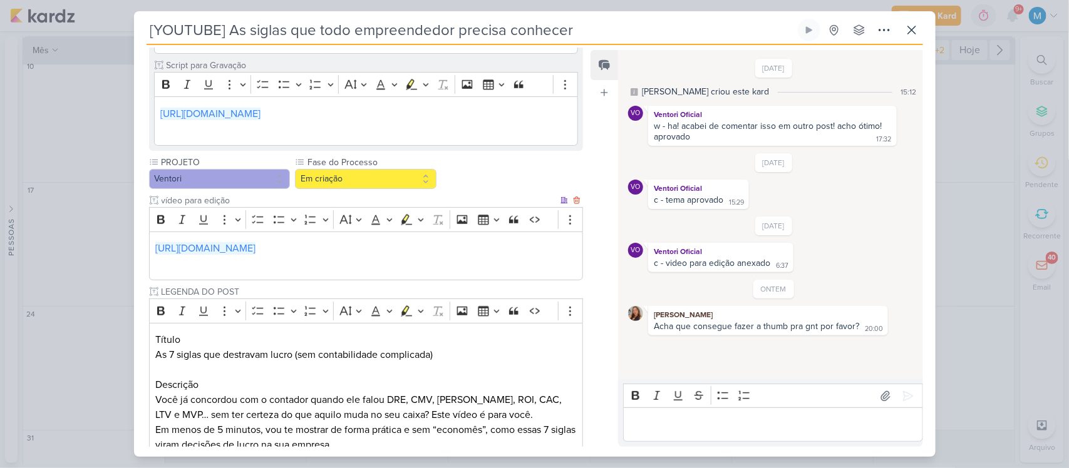
scroll to position [361, 0]
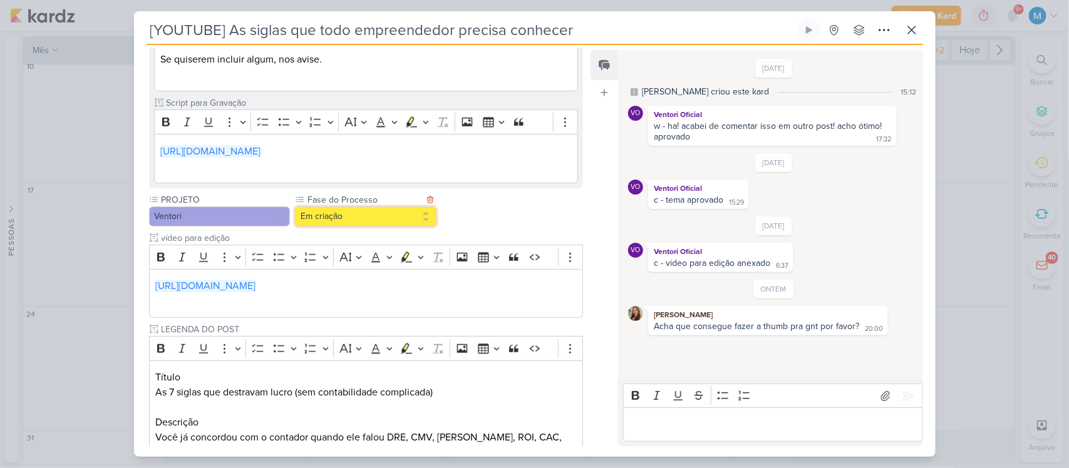
click at [365, 227] on button "Em criação" at bounding box center [365, 217] width 141 height 20
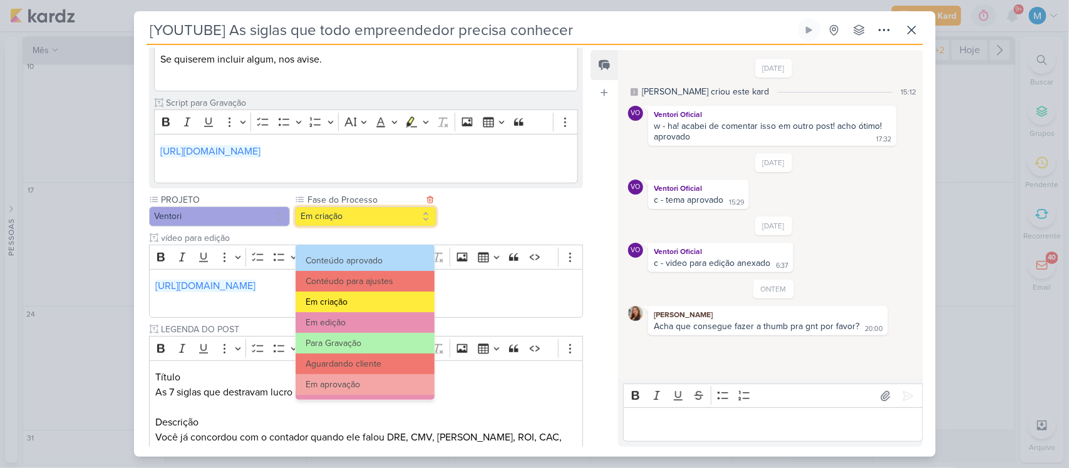
scroll to position [78, 0]
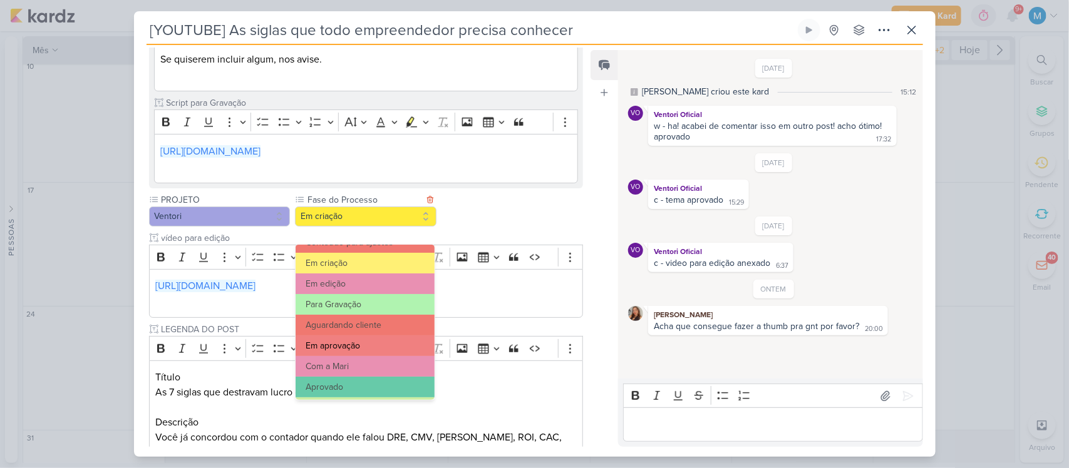
click at [383, 345] on button "Em aprovação" at bounding box center [364, 346] width 138 height 21
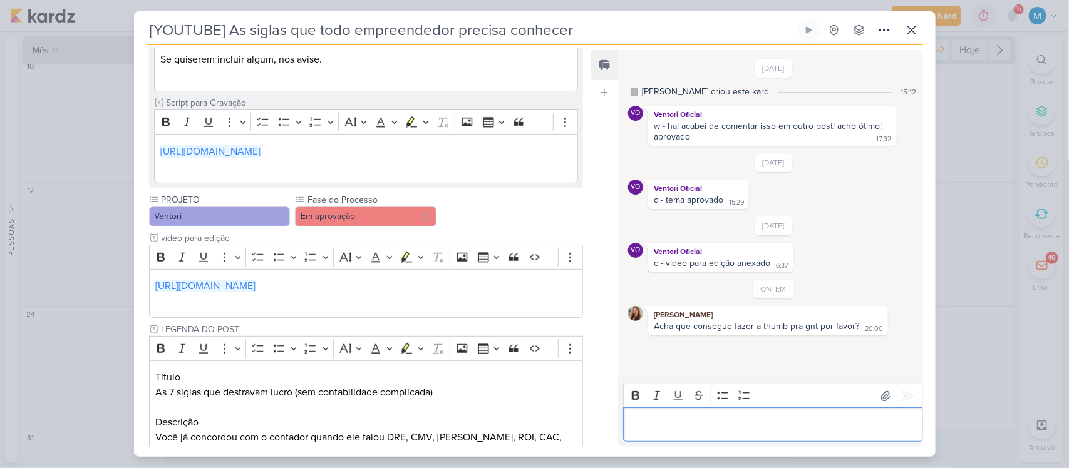
drag, startPoint x: 763, startPoint y: 421, endPoint x: 768, endPoint y: 415, distance: 8.0
click at [765, 418] on p "Editor editing area: main" at bounding box center [773, 425] width 286 height 15
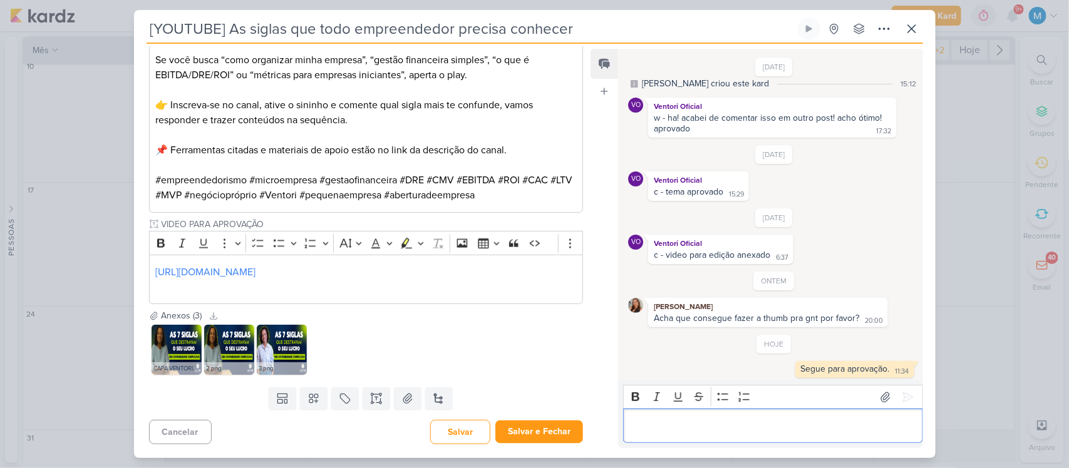
scroll to position [831, 0]
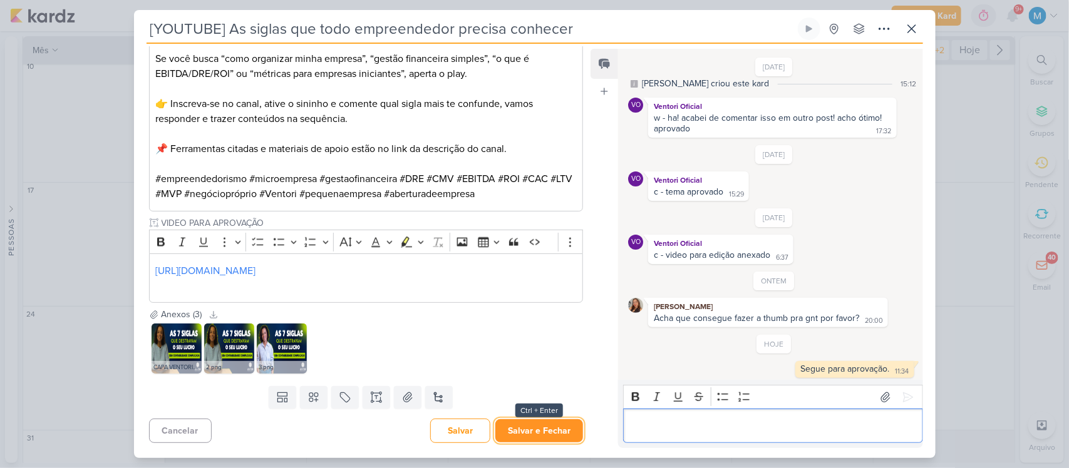
click at [549, 436] on button "Salvar e Fechar" at bounding box center [539, 430] width 88 height 23
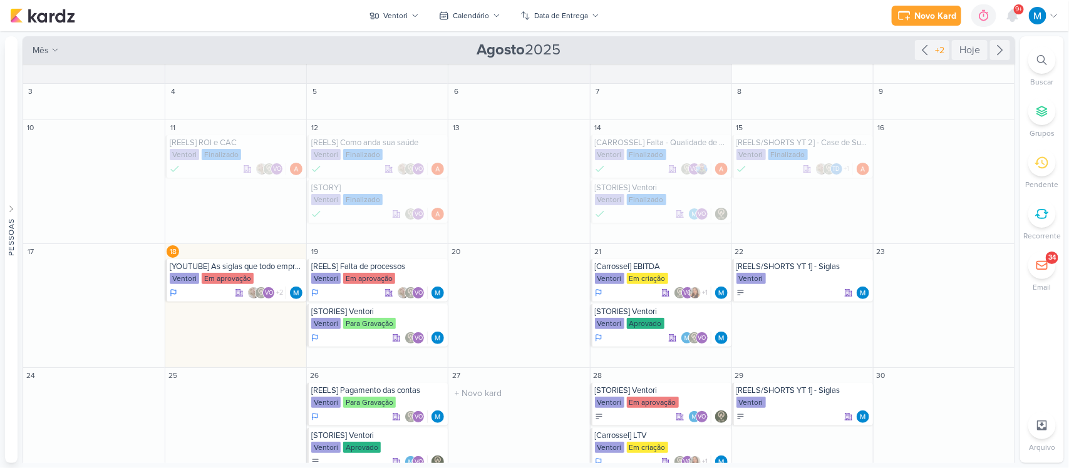
scroll to position [0, 0]
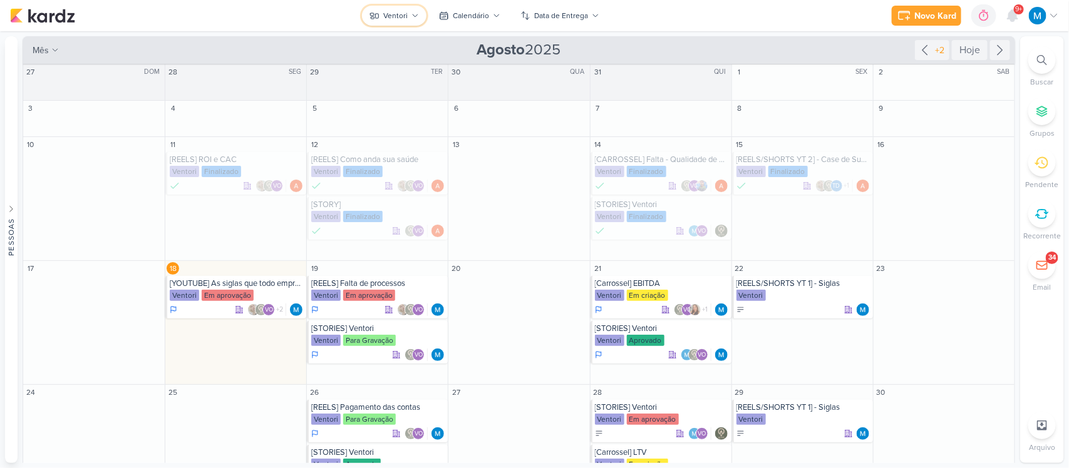
click at [415, 19] on icon at bounding box center [415, 16] width 8 height 8
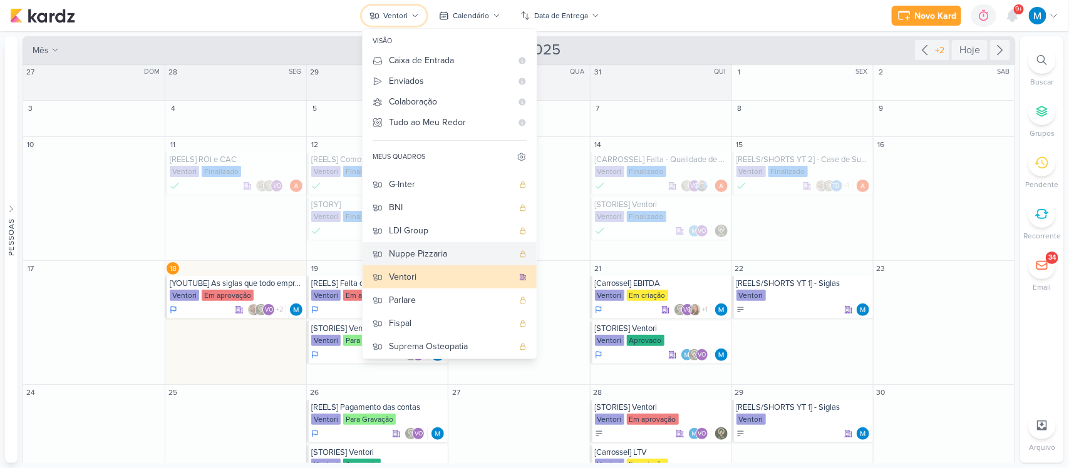
scroll to position [91, 0]
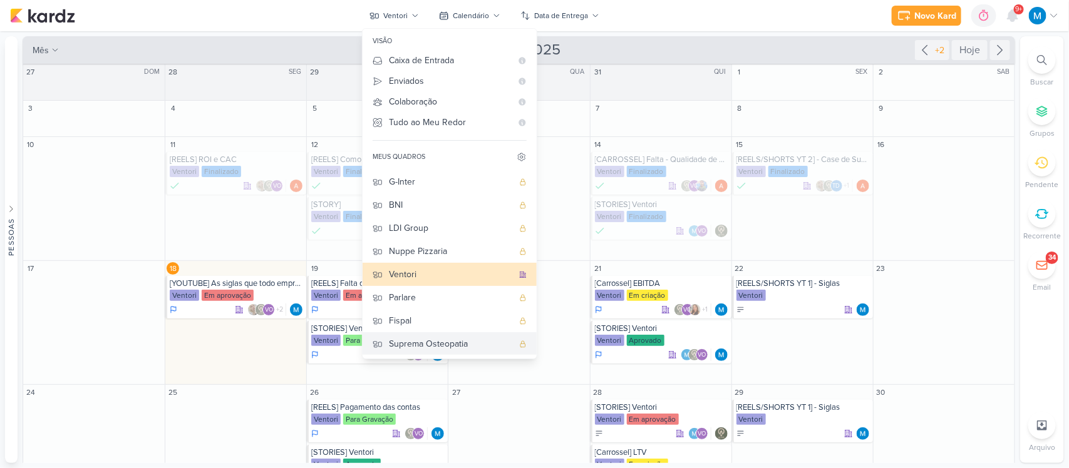
click at [471, 342] on div "Suprema Osteopatia" at bounding box center [451, 343] width 124 height 13
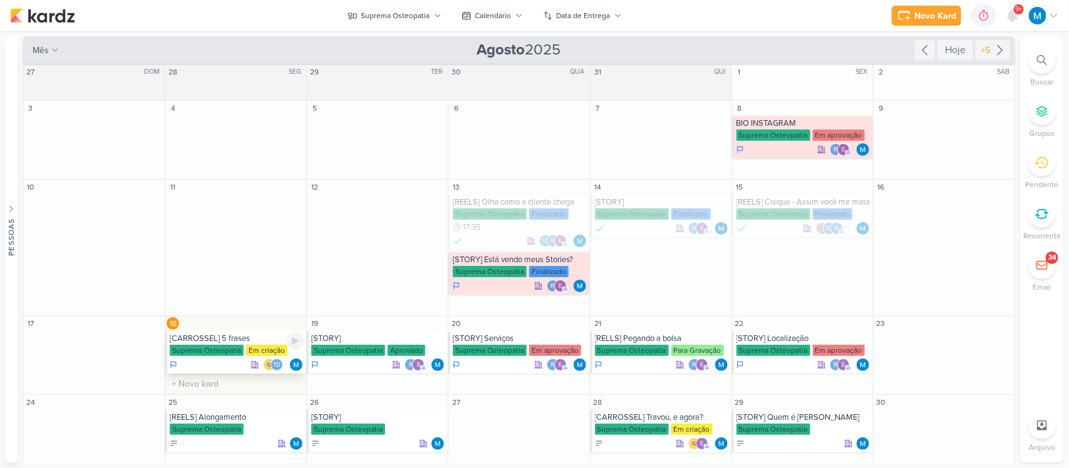
click at [237, 367] on div "Td" at bounding box center [237, 365] width 134 height 13
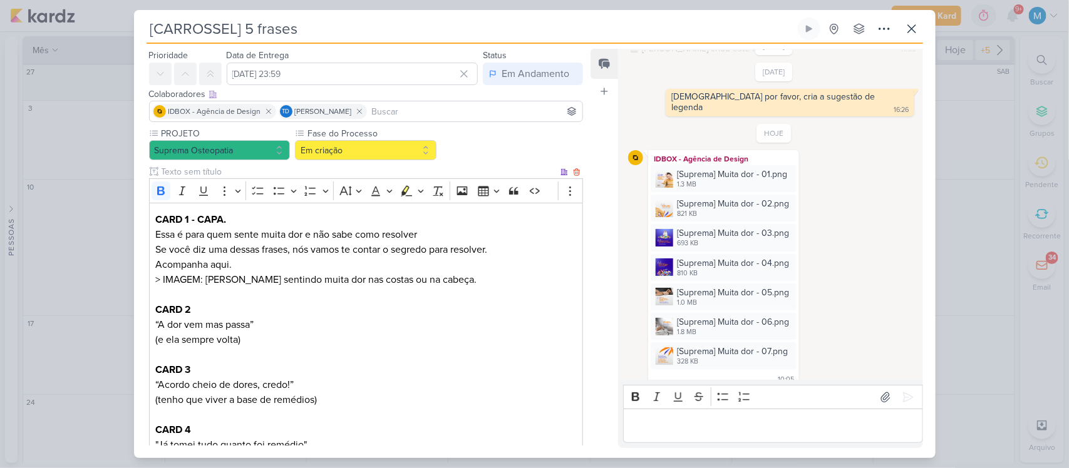
scroll to position [0, 0]
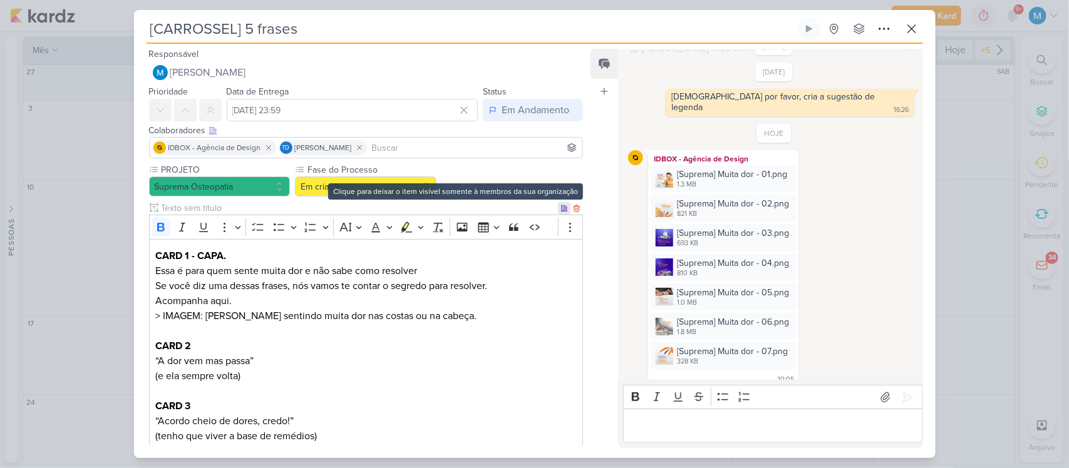
click at [561, 210] on icon at bounding box center [564, 208] width 6 height 6
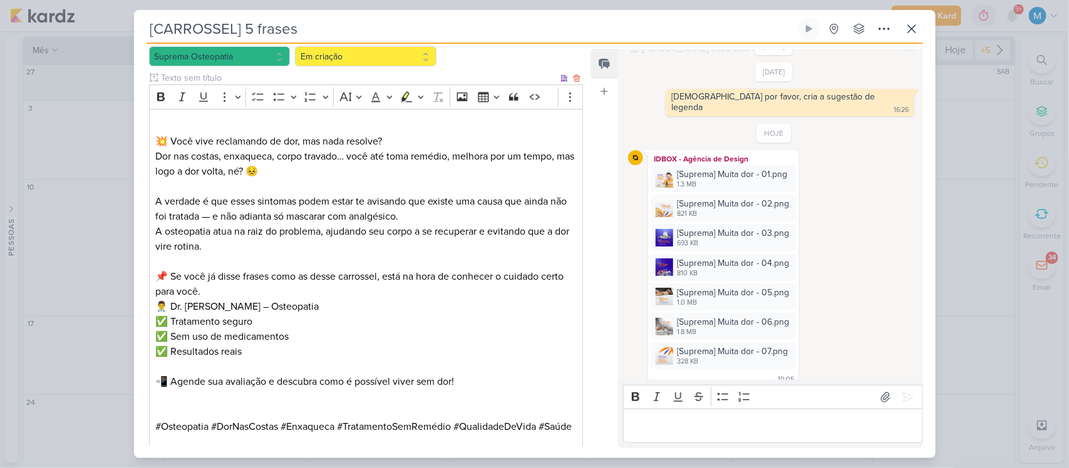
scroll to position [626, 0]
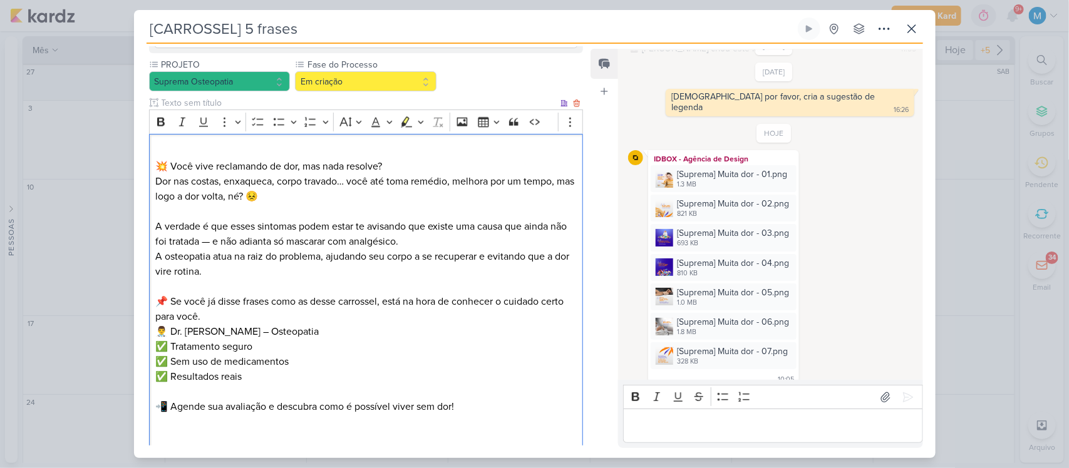
click at [222, 240] on p "A verdade é que esses sintomas podem estar te avisando que existe uma causa que…" at bounding box center [365, 234] width 421 height 30
drag, startPoint x: 173, startPoint y: 348, endPoint x: 152, endPoint y: 349, distance: 21.3
click at [152, 349] on div "💥 Você vive reclamando de dor, mas nada resolve? Dor nas costas, enxaqueca, cor…" at bounding box center [366, 309] width 434 height 350
click at [251, 344] on p "👨‍⚕ Dr. [PERSON_NAME] – Osteopatia Tratamento seguro ✅ Sem uso de medicamentos …" at bounding box center [365, 354] width 421 height 60
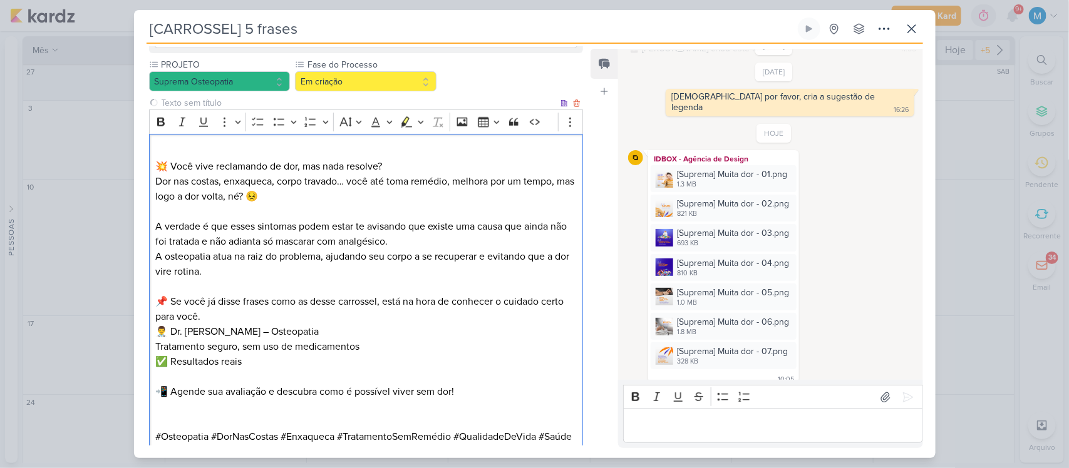
click at [386, 348] on p "👨‍⚕ Dr. [PERSON_NAME] – Osteopatia Tratamento seguro, sem uso de medicamentos ✅…" at bounding box center [365, 346] width 421 height 45
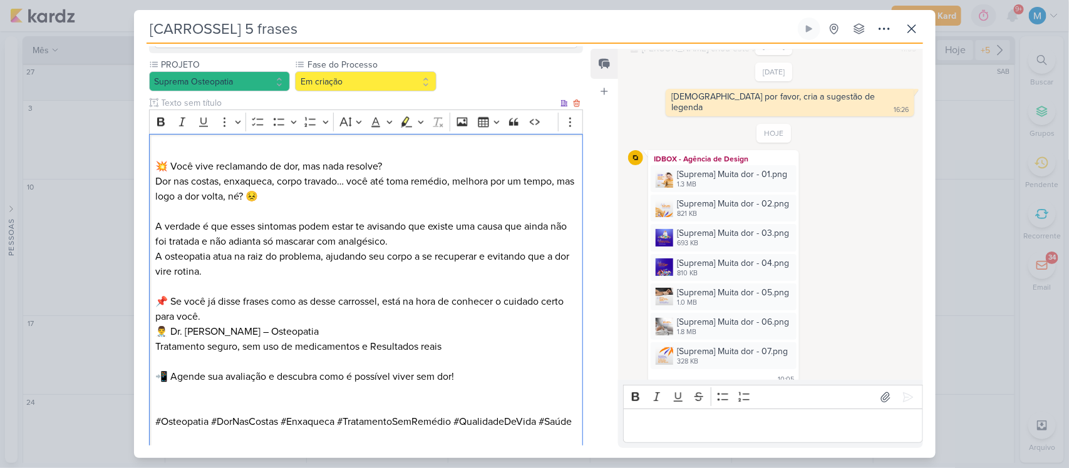
click at [457, 351] on p "👨‍⚕ Dr. [PERSON_NAME] – Osteopatia Tratamento seguro, sem uso de medicamentos e…" at bounding box center [365, 339] width 421 height 30
click at [308, 395] on p "Editor editing area: main" at bounding box center [365, 391] width 421 height 15
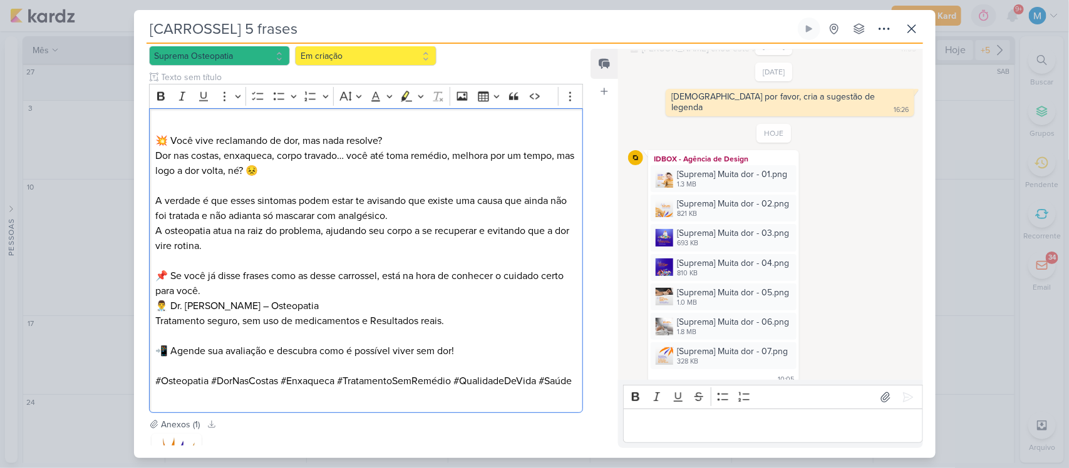
scroll to position [620, 0]
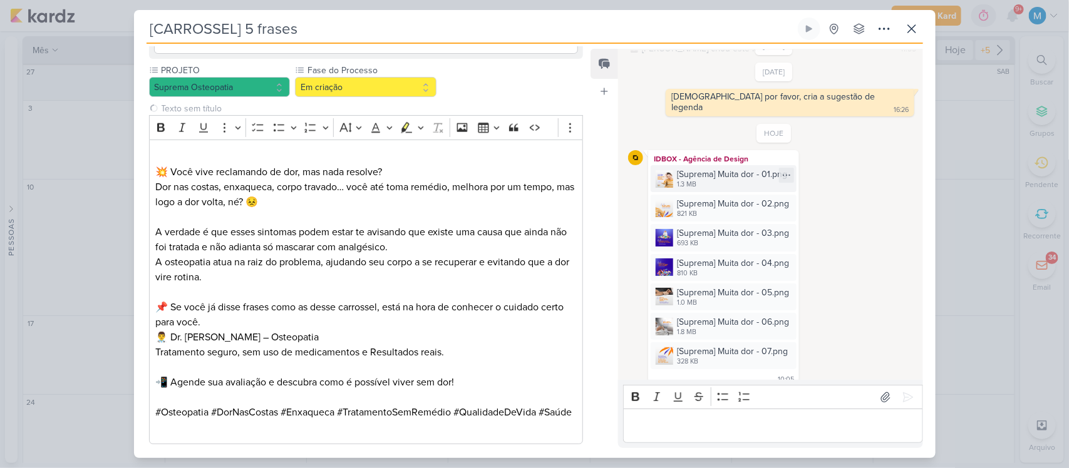
click at [667, 170] on img at bounding box center [664, 179] width 18 height 18
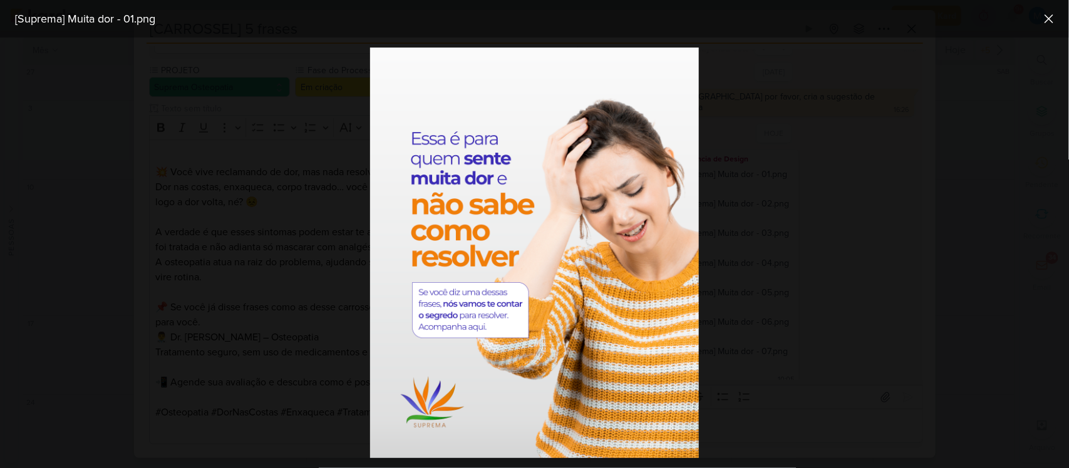
click at [811, 316] on div at bounding box center [534, 253] width 1069 height 431
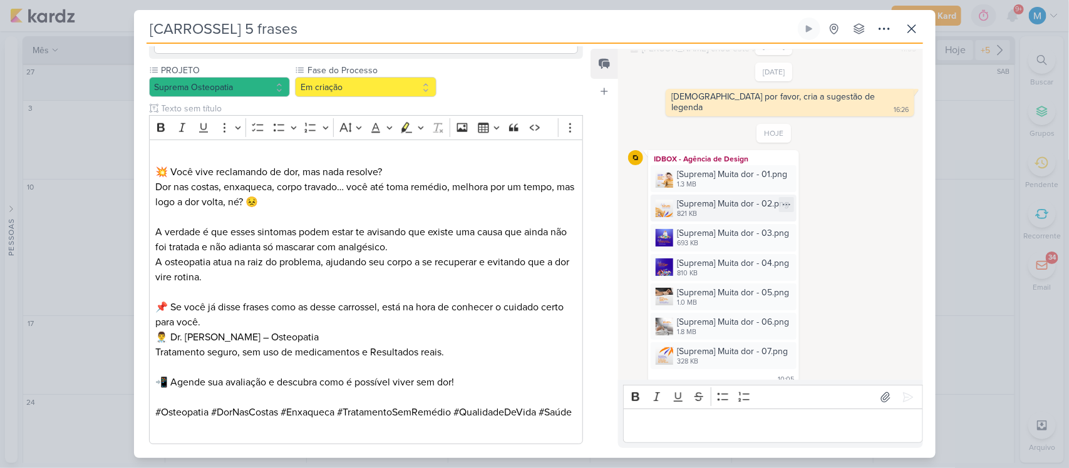
click at [662, 200] on img at bounding box center [664, 209] width 18 height 18
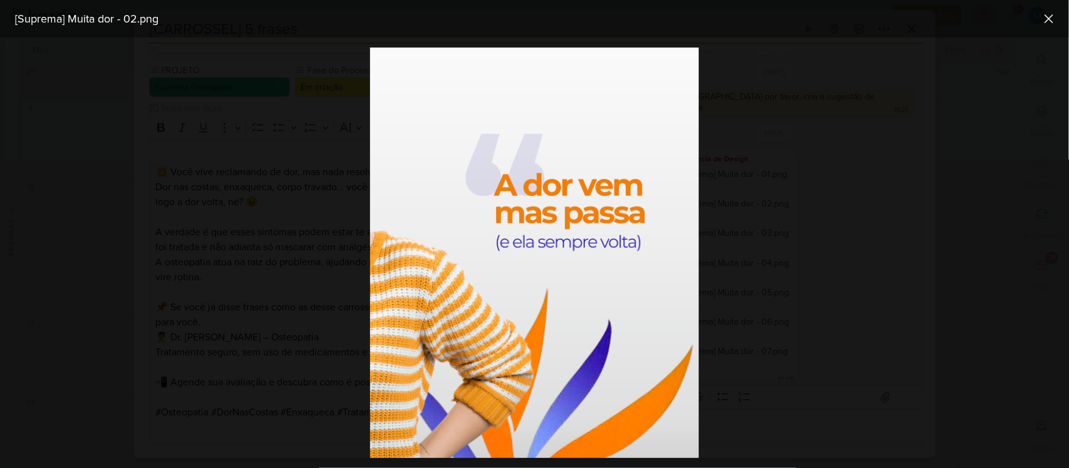
click at [754, 309] on div at bounding box center [534, 253] width 1069 height 431
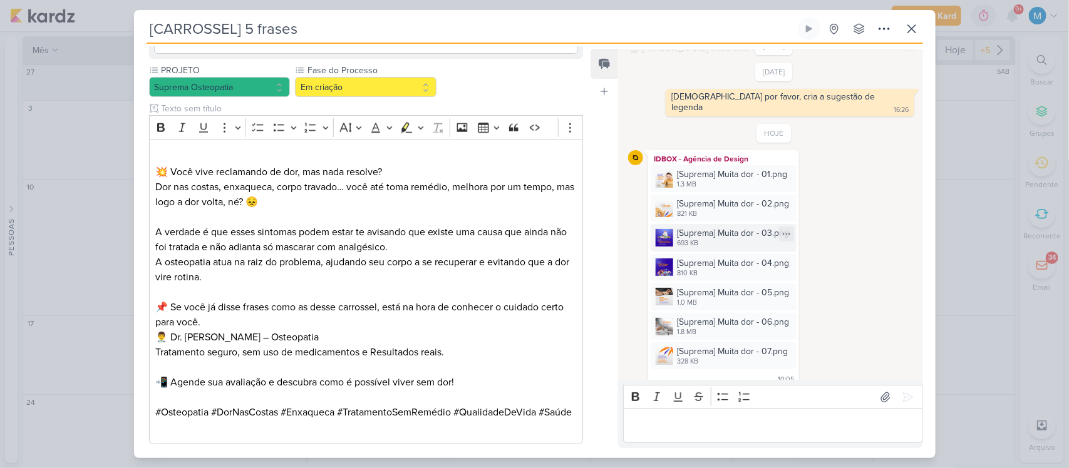
click at [665, 229] on img at bounding box center [664, 238] width 18 height 18
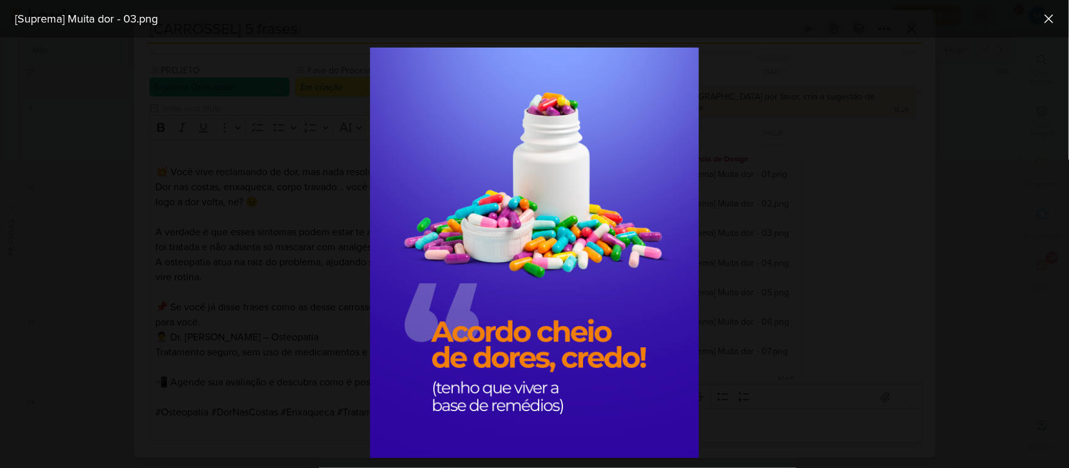
click at [755, 282] on div at bounding box center [534, 253] width 1069 height 431
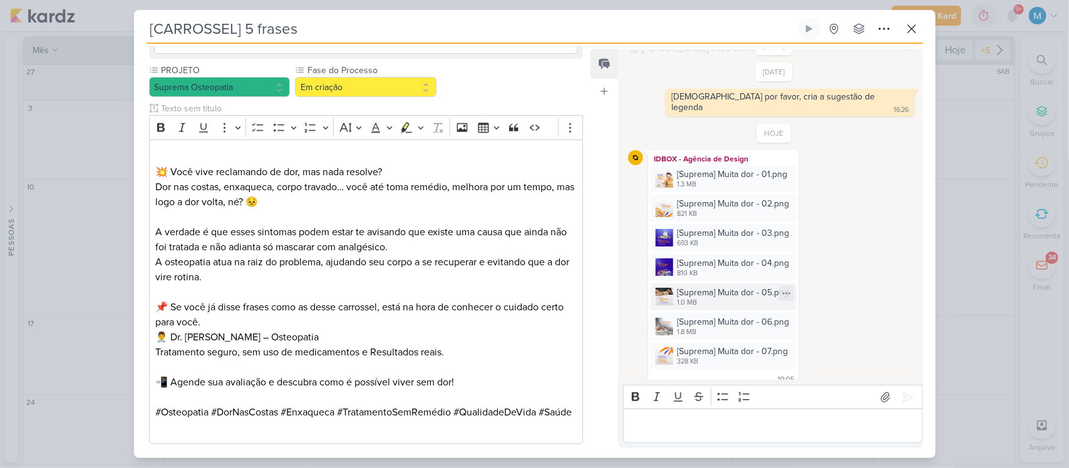
click at [658, 288] on img at bounding box center [664, 297] width 18 height 18
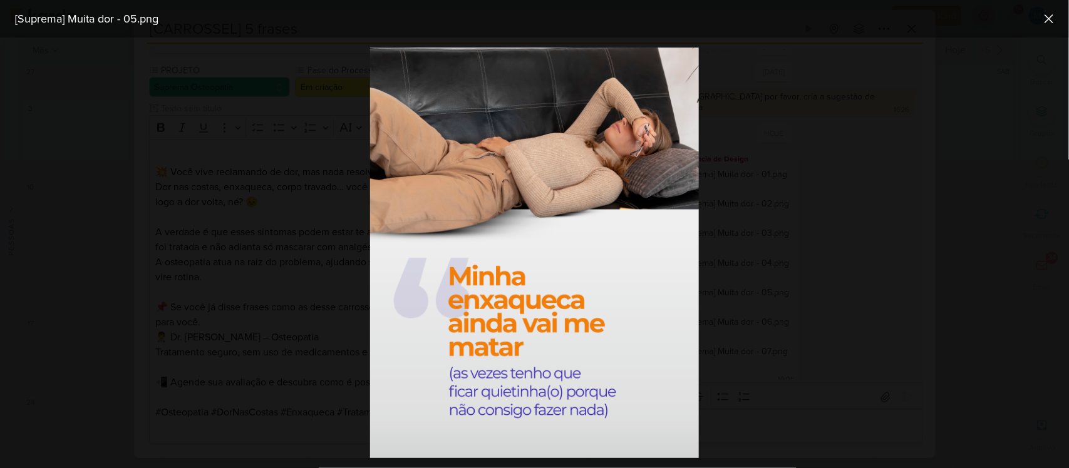
click at [767, 297] on div at bounding box center [534, 253] width 1069 height 431
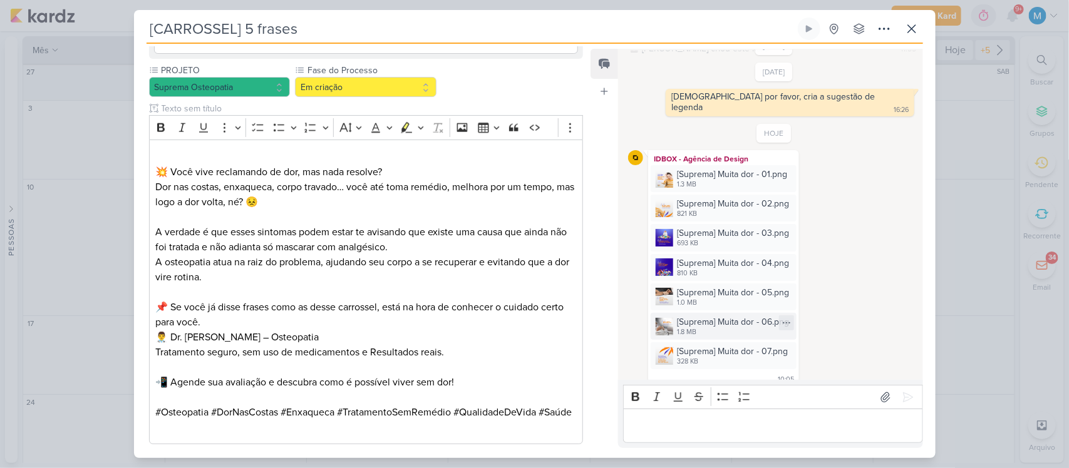
click at [665, 318] on img at bounding box center [664, 327] width 18 height 18
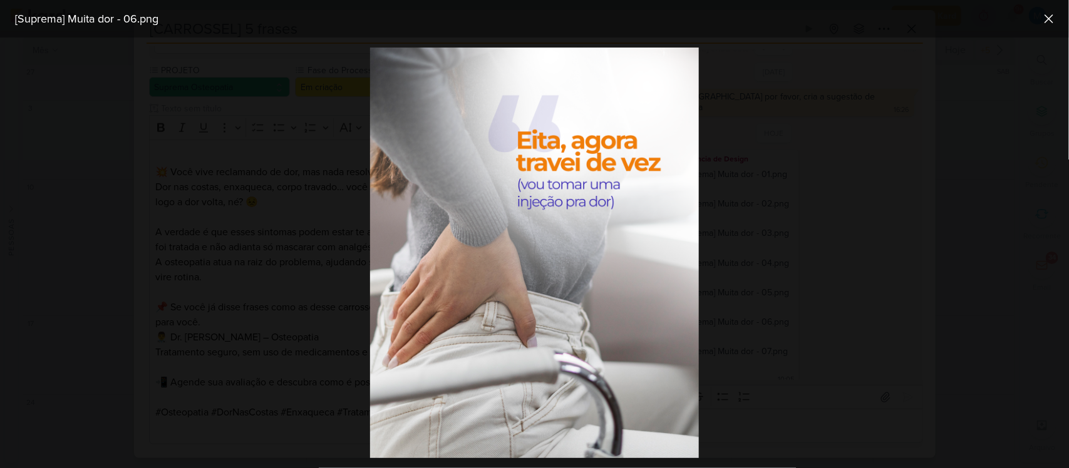
click at [846, 358] on div at bounding box center [534, 253] width 1069 height 431
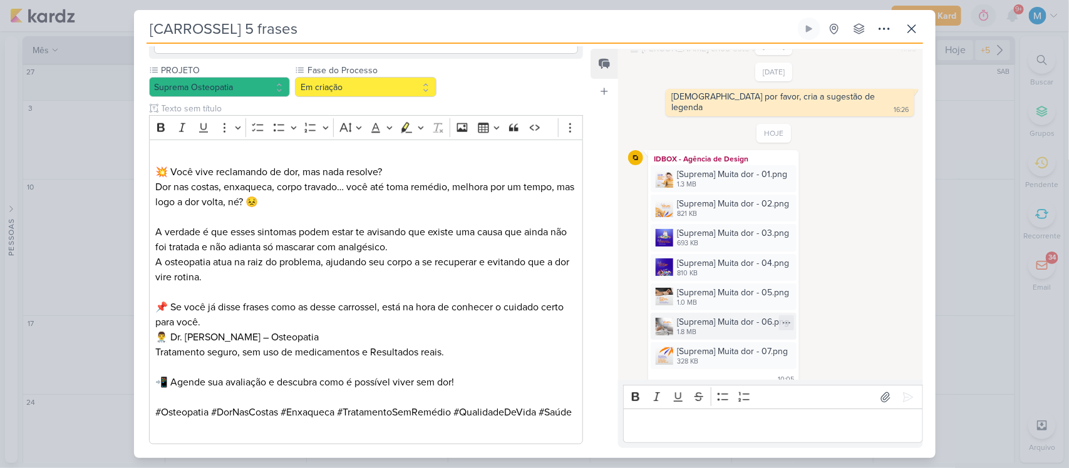
click at [662, 318] on img at bounding box center [664, 327] width 18 height 18
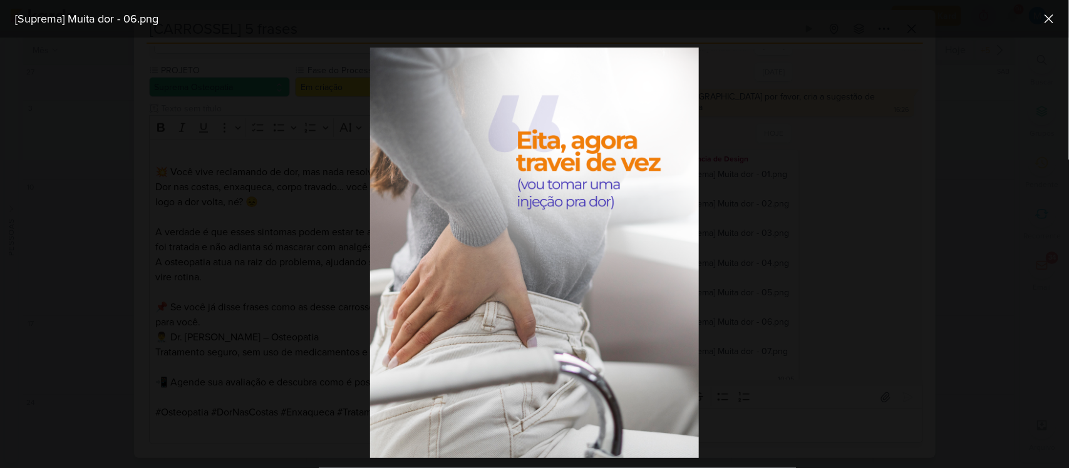
click at [787, 315] on div at bounding box center [534, 253] width 1069 height 431
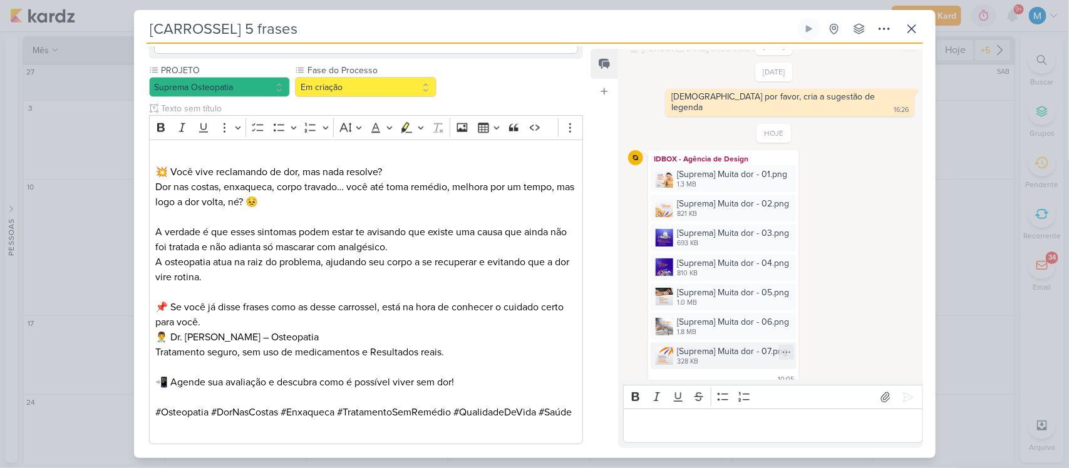
click at [664, 347] on img at bounding box center [664, 356] width 18 height 18
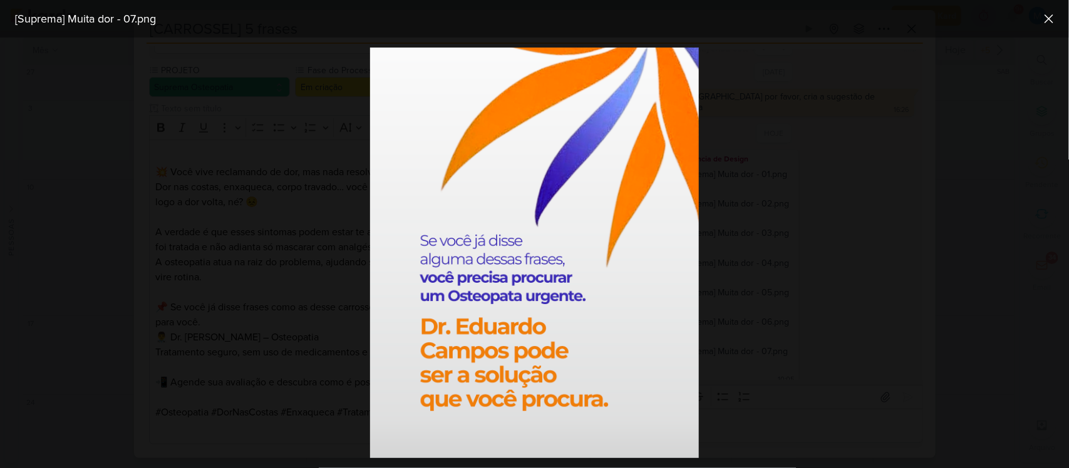
click at [774, 344] on div at bounding box center [534, 253] width 1069 height 431
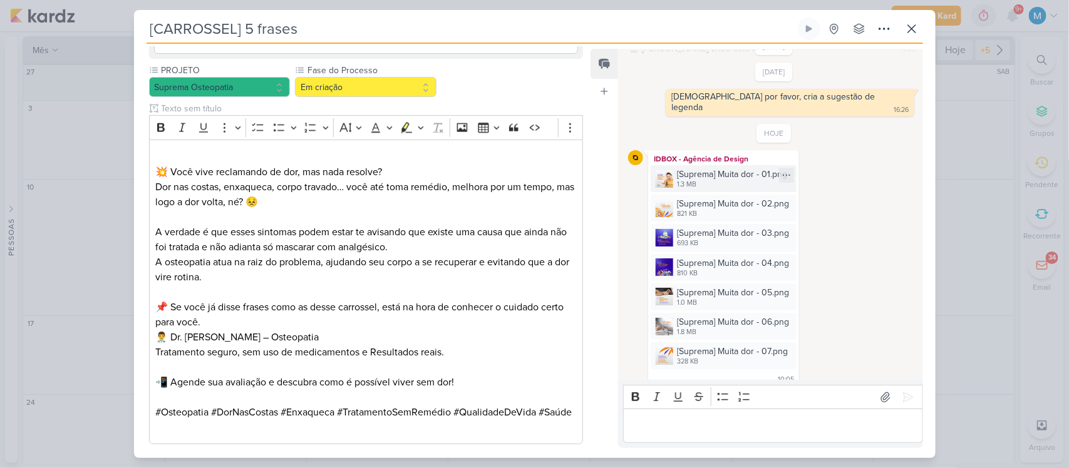
click at [662, 172] on img at bounding box center [664, 179] width 18 height 18
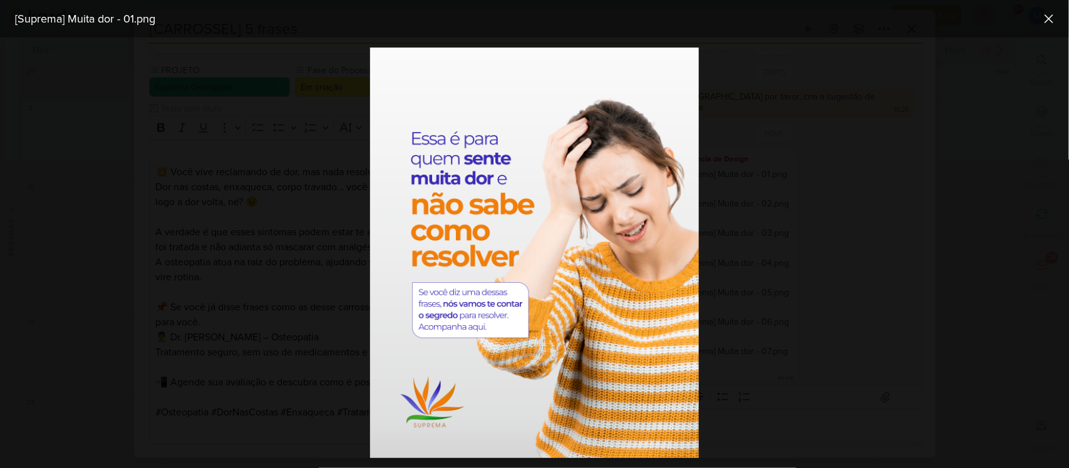
click at [796, 289] on div at bounding box center [534, 253] width 1069 height 431
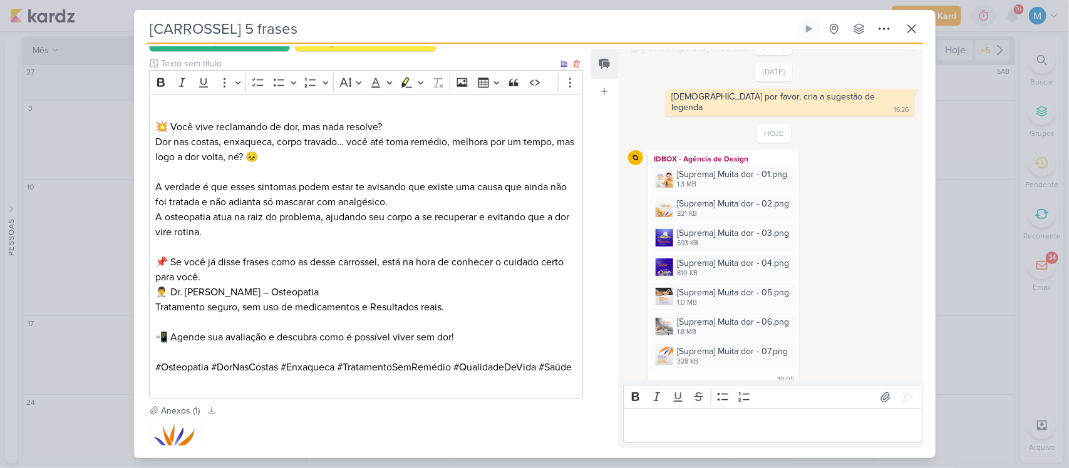
scroll to position [777, 0]
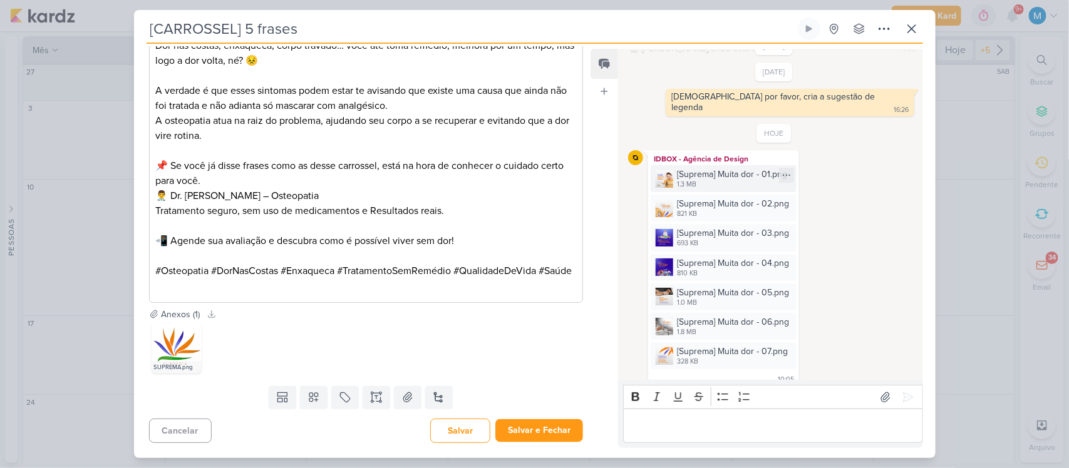
click at [660, 170] on img at bounding box center [664, 179] width 18 height 18
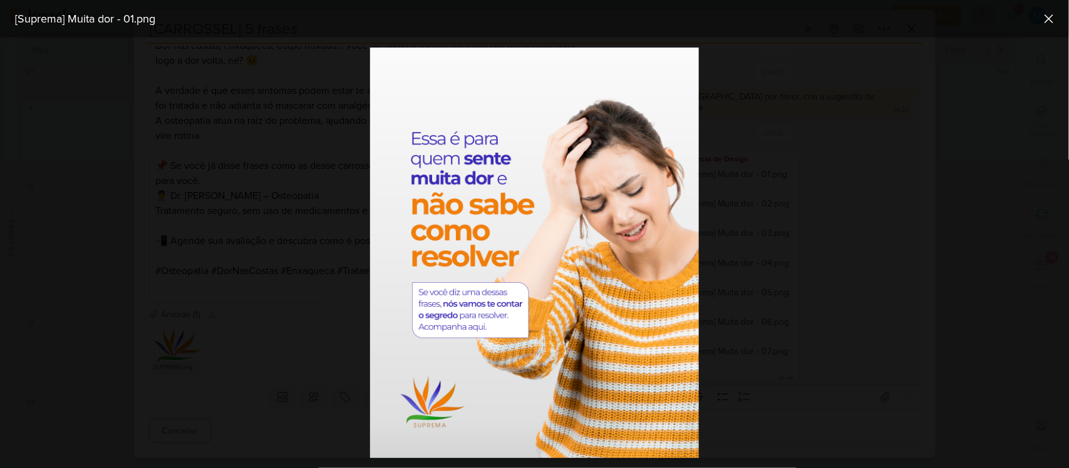
click at [936, 282] on div at bounding box center [534, 253] width 1069 height 431
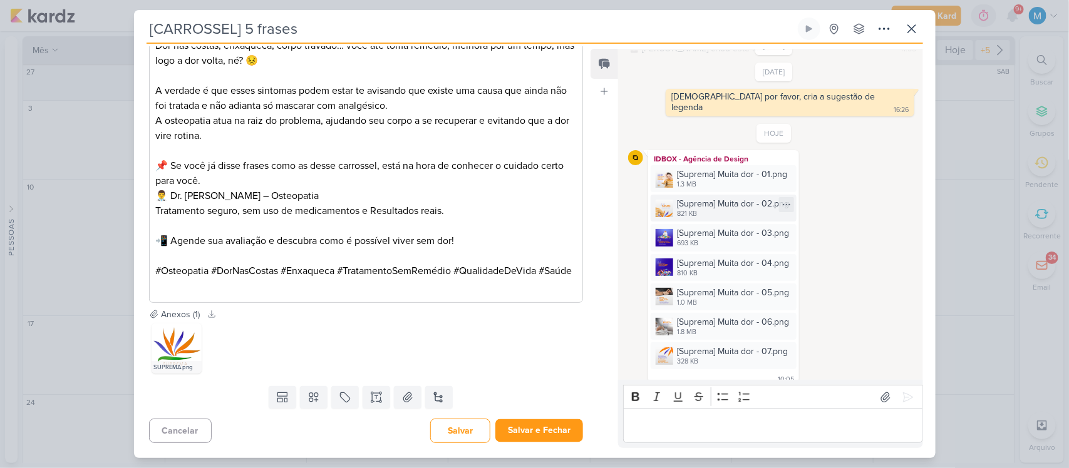
click at [657, 201] on img at bounding box center [664, 209] width 18 height 18
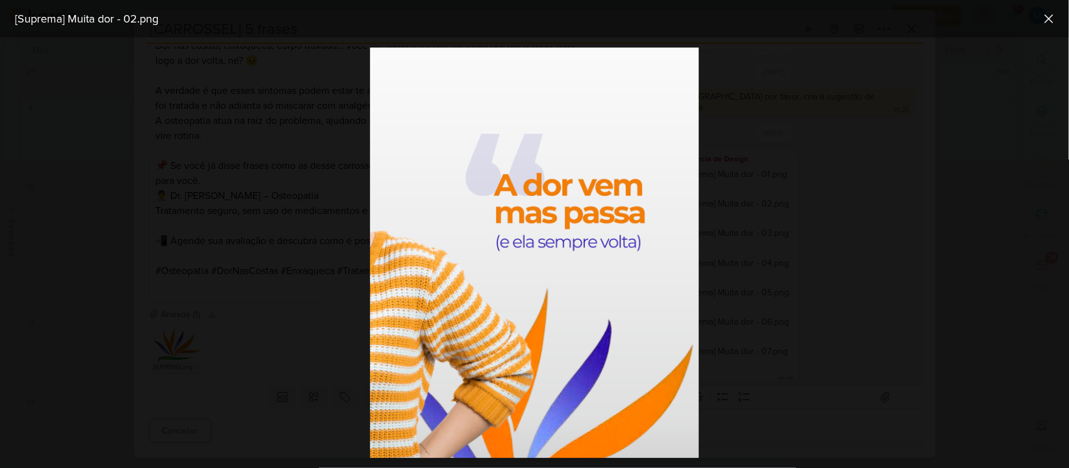
click at [880, 336] on div at bounding box center [534, 253] width 1069 height 431
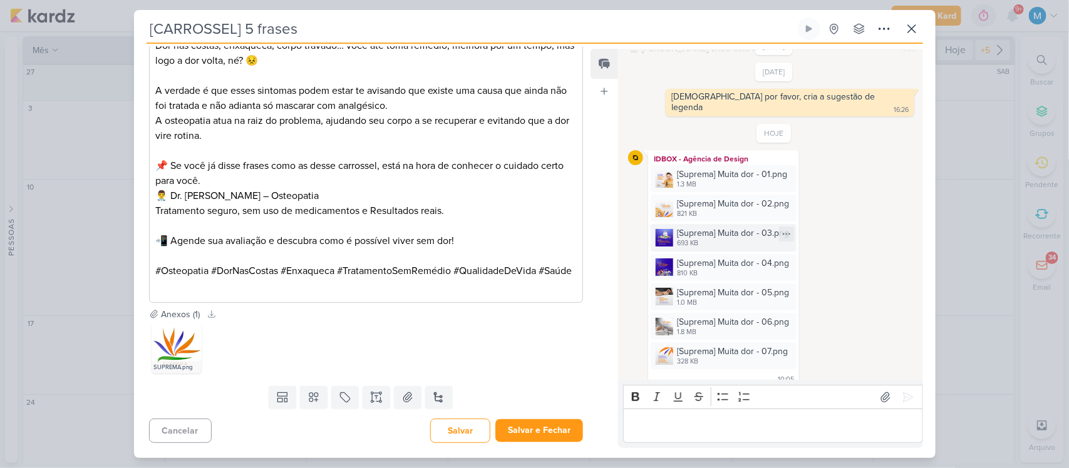
click at [657, 229] on img at bounding box center [664, 238] width 18 height 18
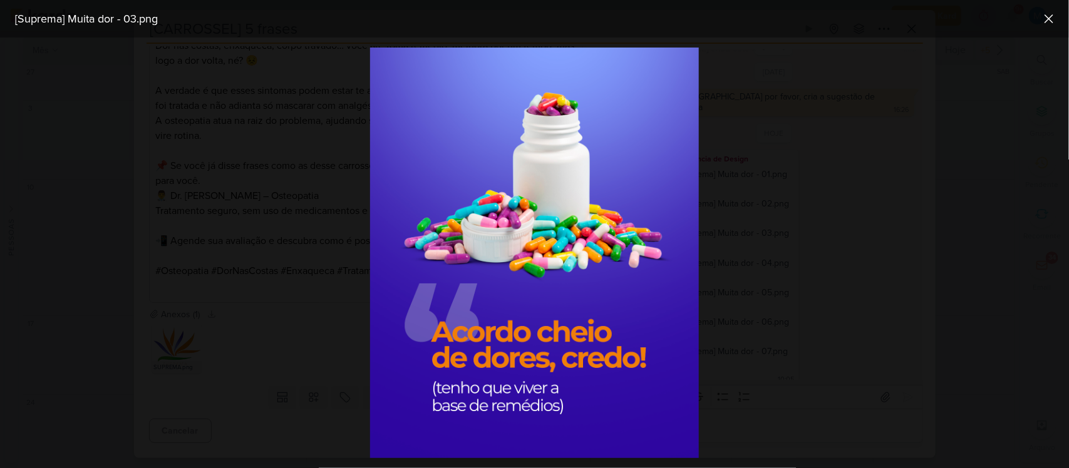
click at [827, 305] on div at bounding box center [534, 253] width 1069 height 431
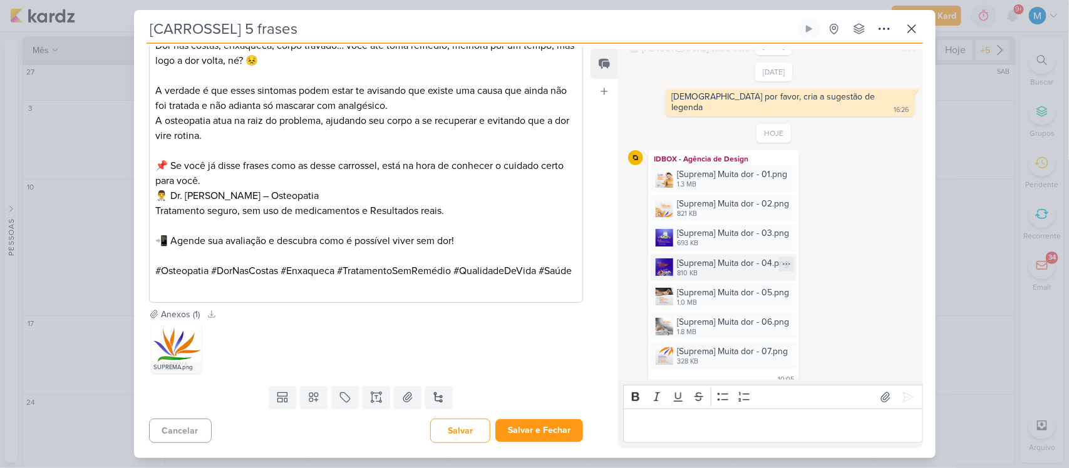
click at [662, 264] on div "[Suprema] Muita dor - 04.png 810 KB" at bounding box center [723, 267] width 146 height 27
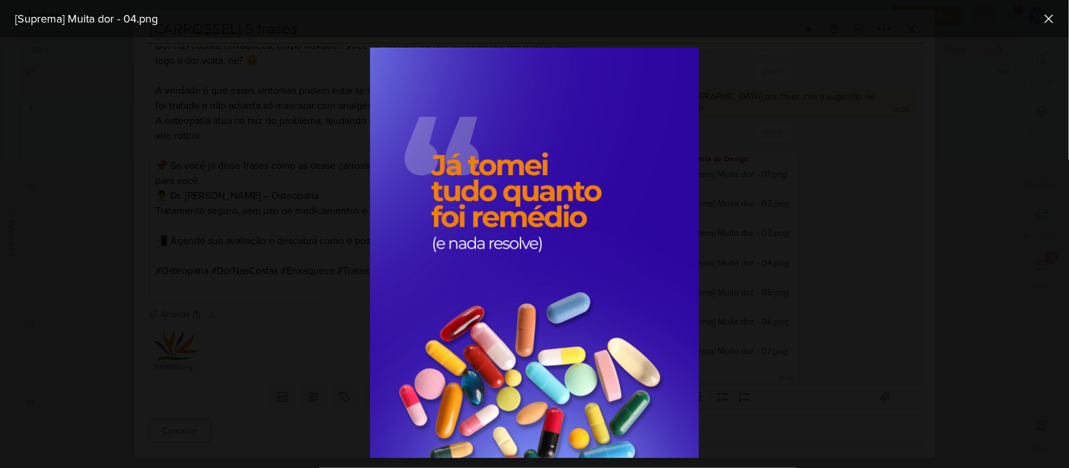
click at [831, 279] on div at bounding box center [534, 253] width 1069 height 431
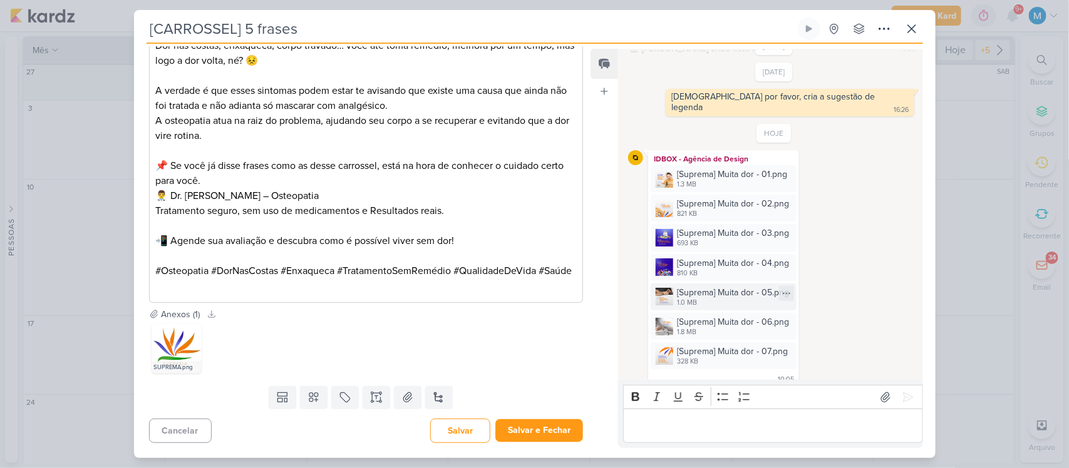
click at [668, 289] on img at bounding box center [664, 297] width 18 height 18
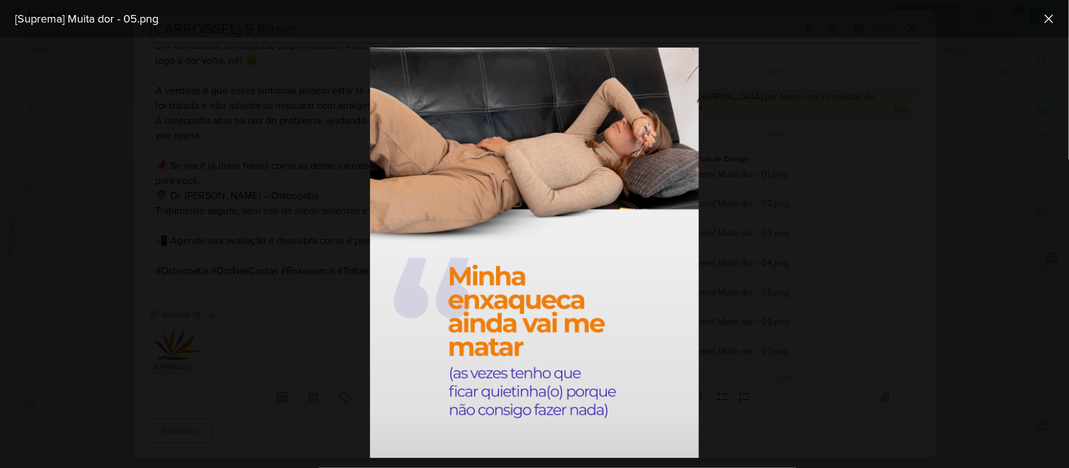
click at [919, 265] on div at bounding box center [534, 253] width 1069 height 431
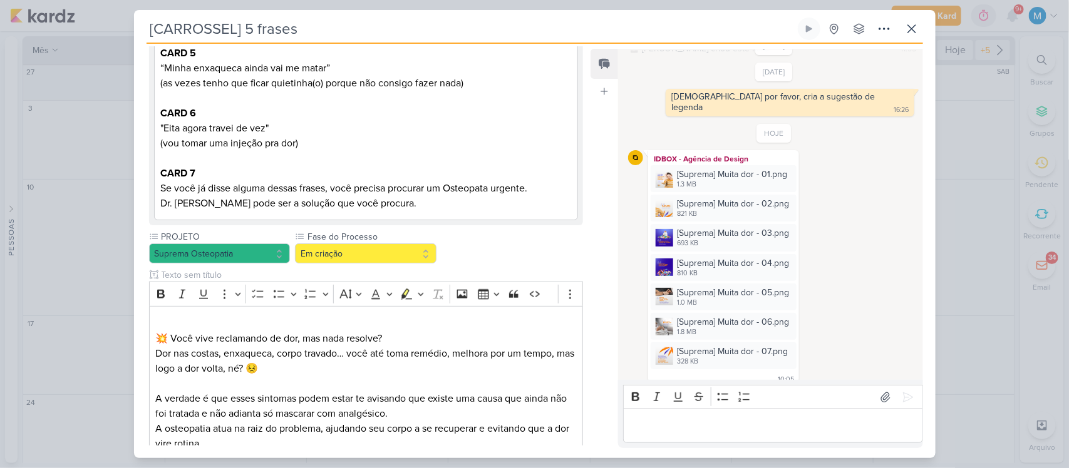
scroll to position [464, 0]
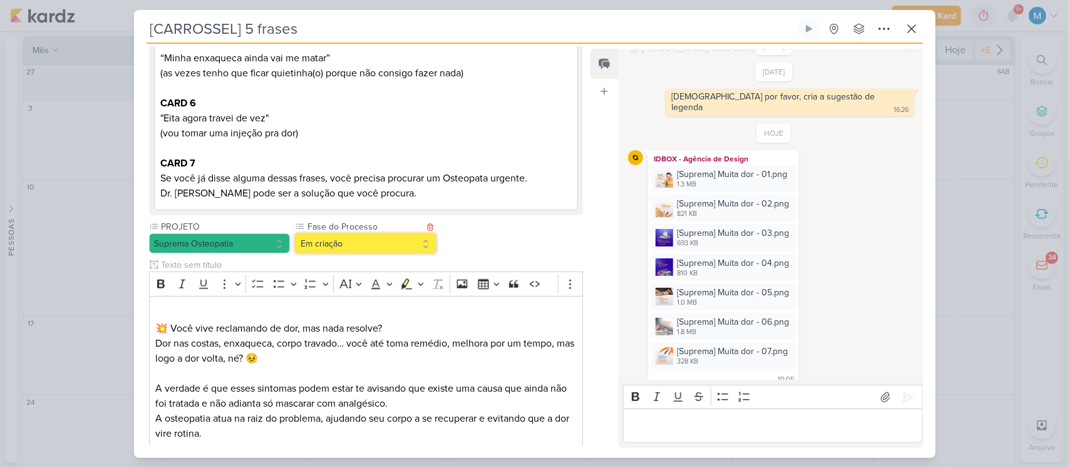
click at [382, 252] on button "Em criação" at bounding box center [365, 244] width 141 height 20
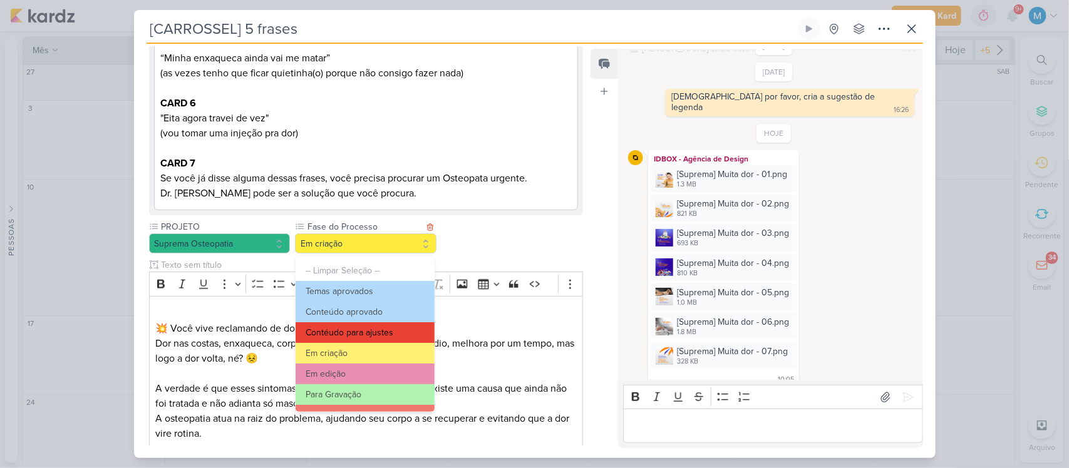
click at [390, 327] on button "Contéudo para ajustes" at bounding box center [364, 332] width 138 height 21
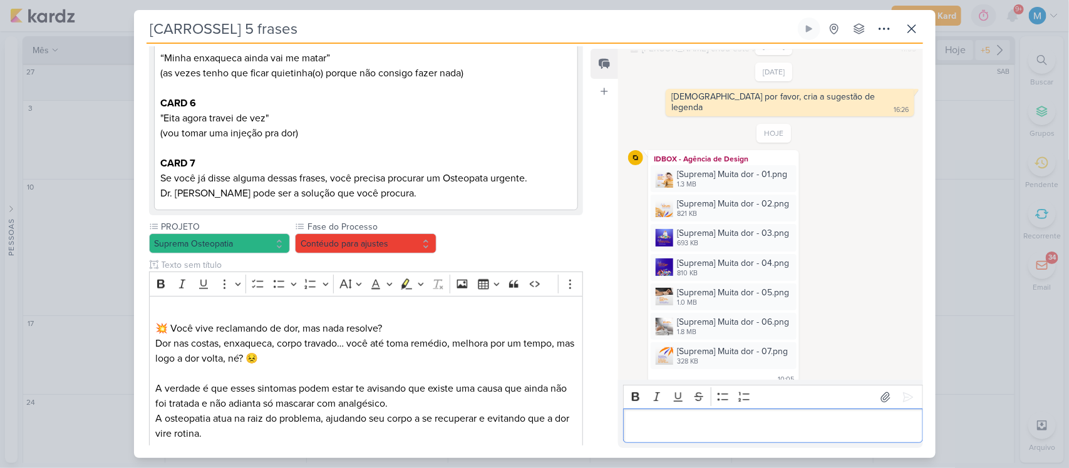
click at [662, 421] on p "Editor editing area: main" at bounding box center [773, 426] width 286 height 15
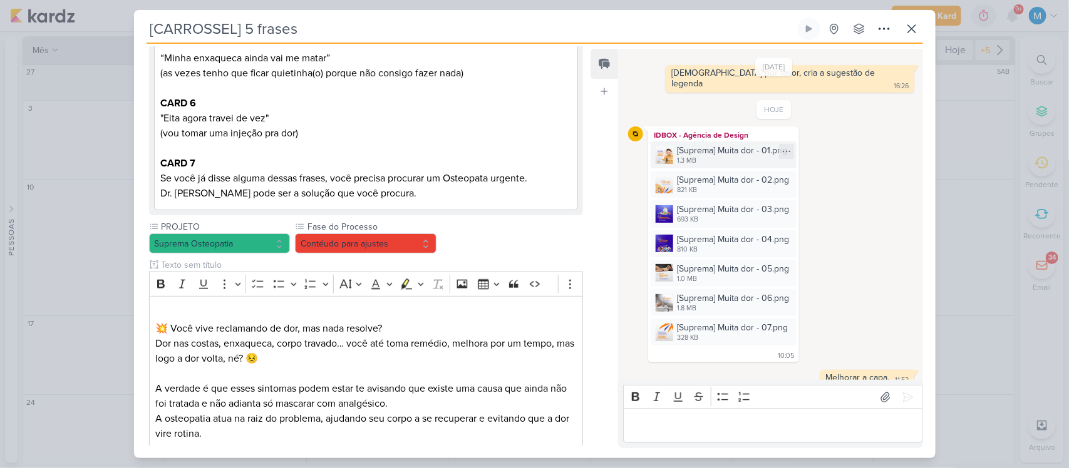
click at [659, 147] on img at bounding box center [664, 155] width 18 height 18
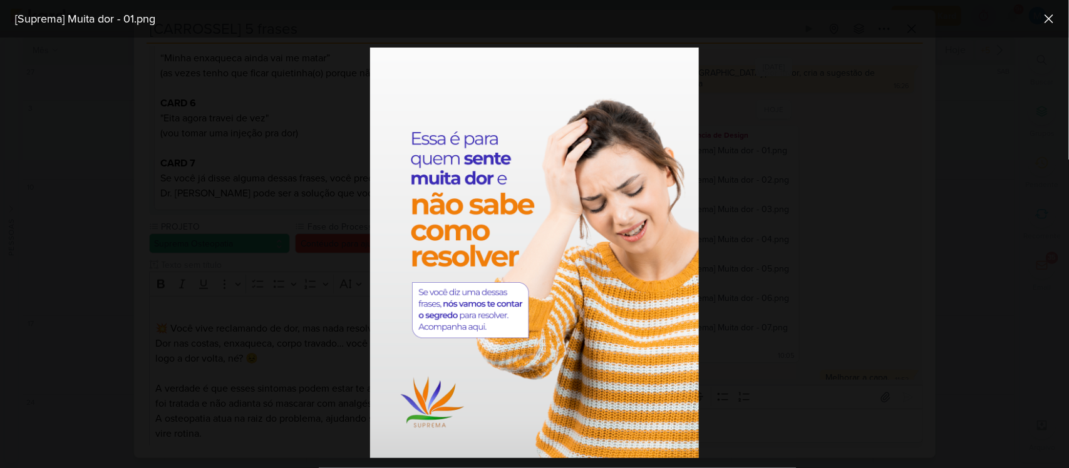
click at [809, 190] on div at bounding box center [534, 253] width 1069 height 431
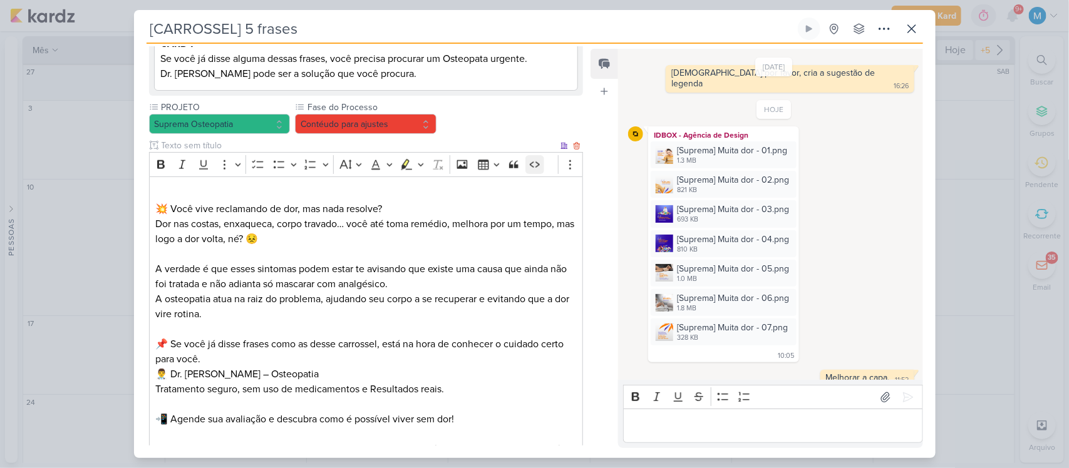
scroll to position [777, 0]
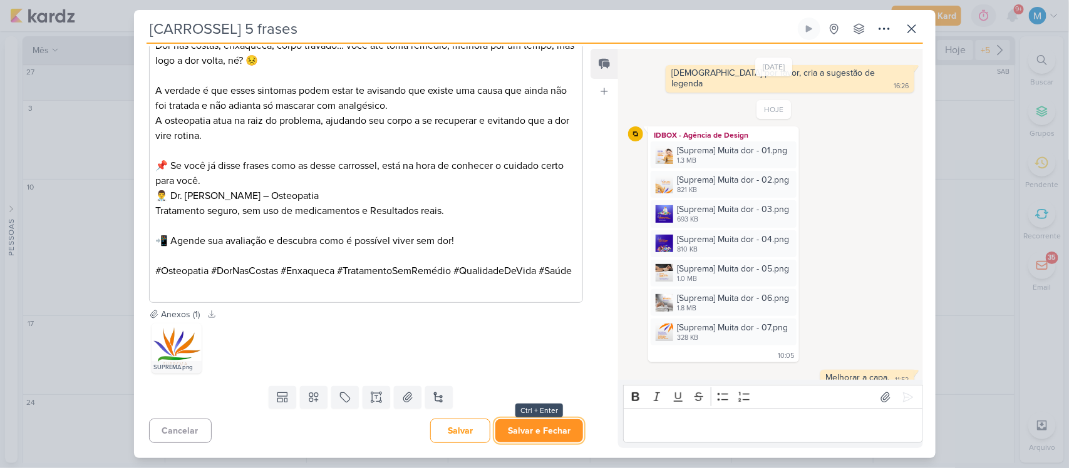
click at [552, 429] on button "Salvar e Fechar" at bounding box center [539, 430] width 88 height 23
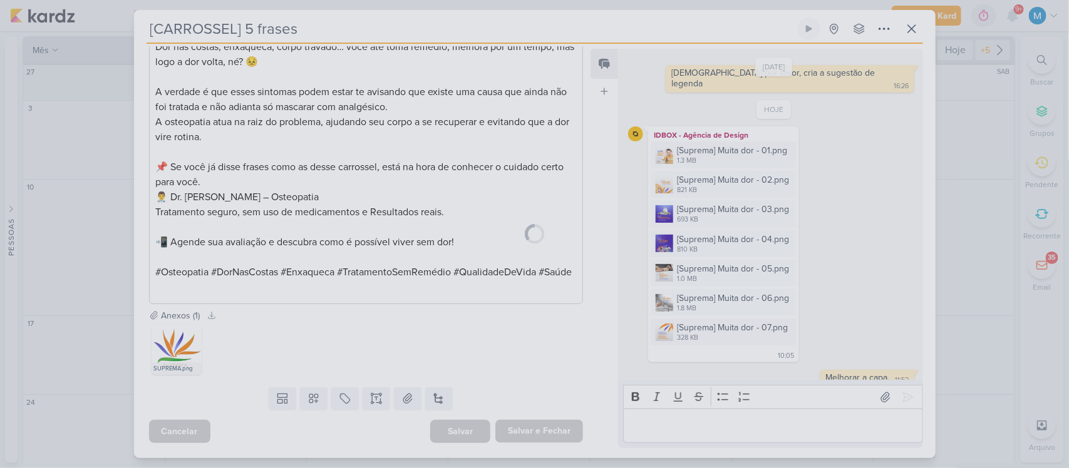
scroll to position [775, 0]
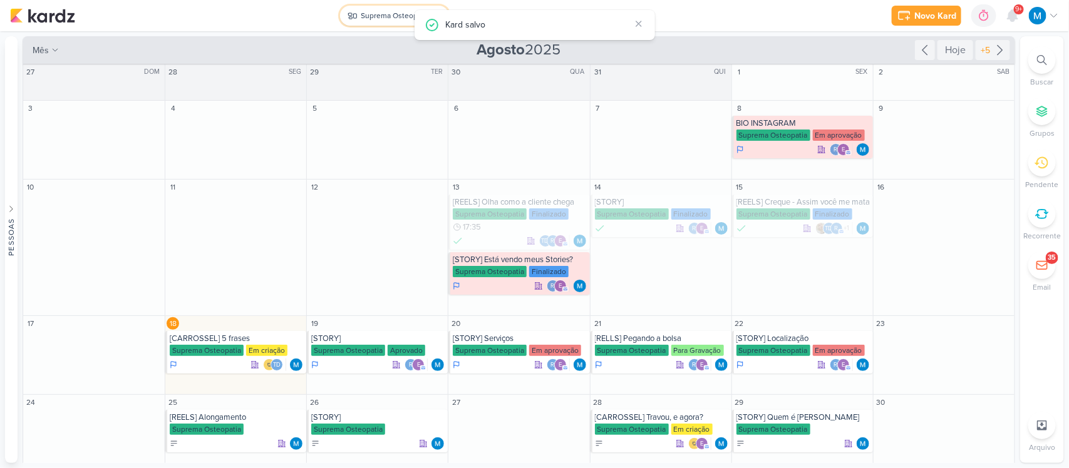
click at [377, 20] on div "Suprema Osteopatia" at bounding box center [395, 15] width 69 height 11
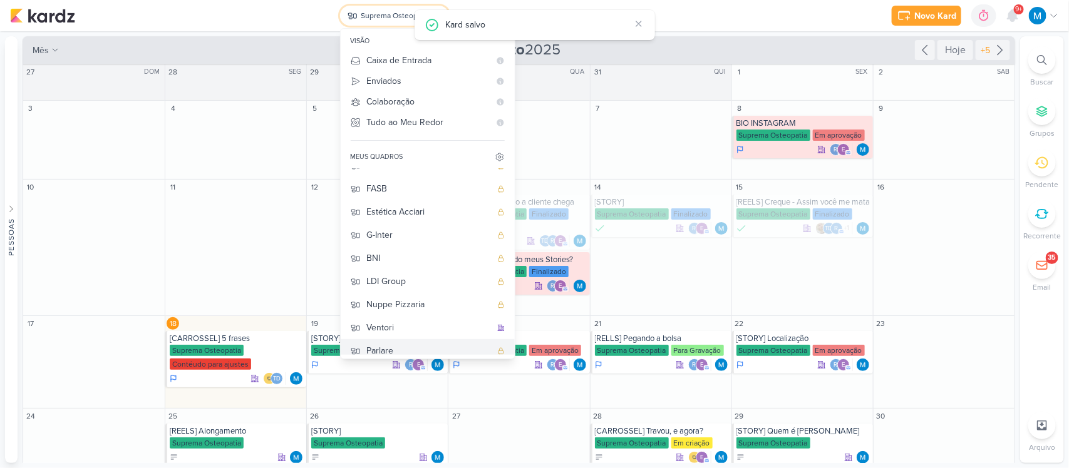
scroll to position [13, 0]
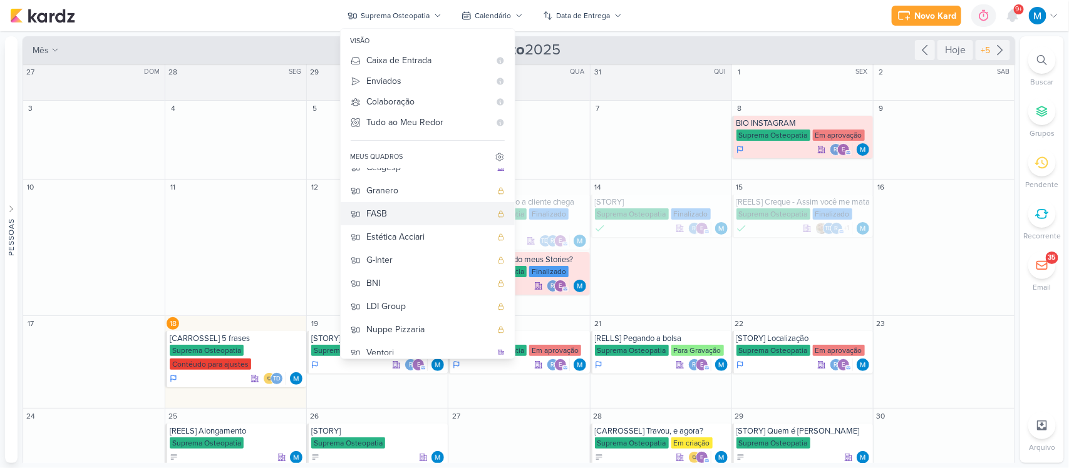
click at [401, 208] on div "FASB" at bounding box center [429, 213] width 124 height 13
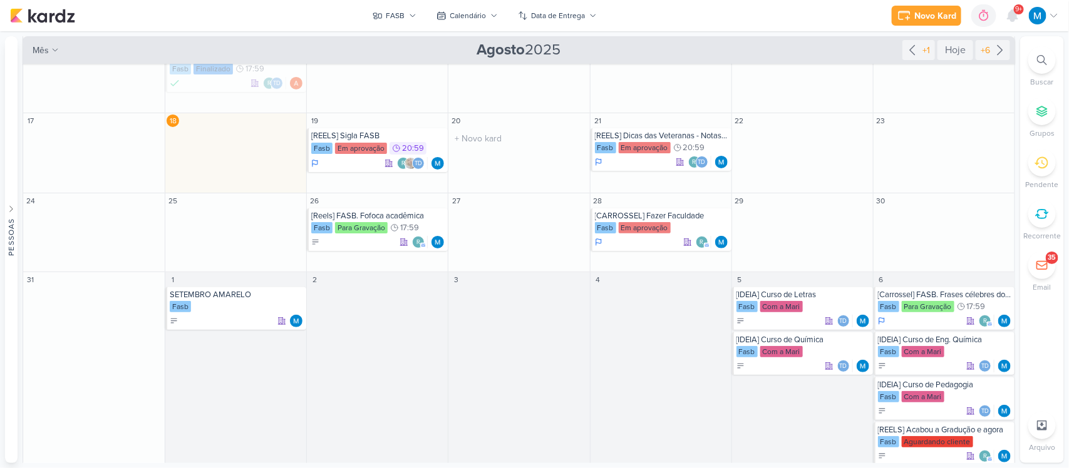
scroll to position [157, 0]
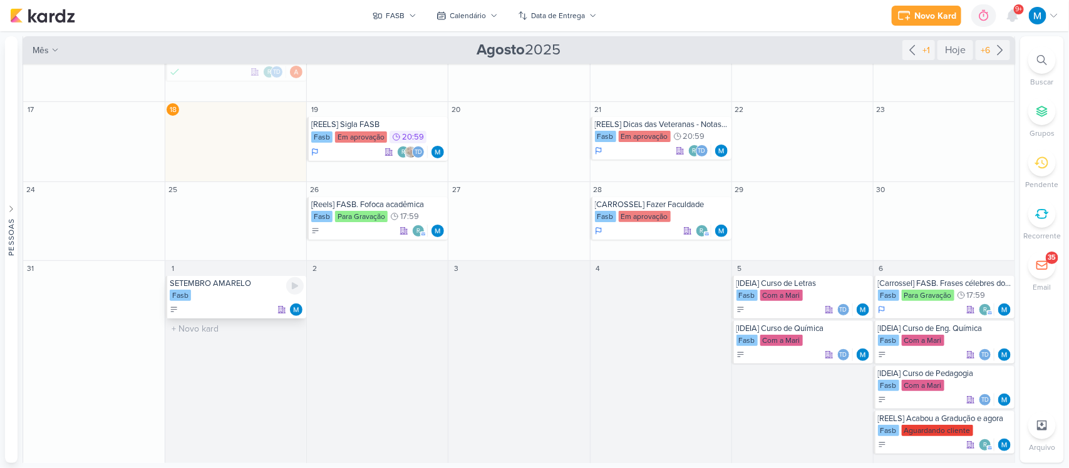
click at [220, 288] on div "SETEMBRO AMARELO" at bounding box center [237, 284] width 134 height 10
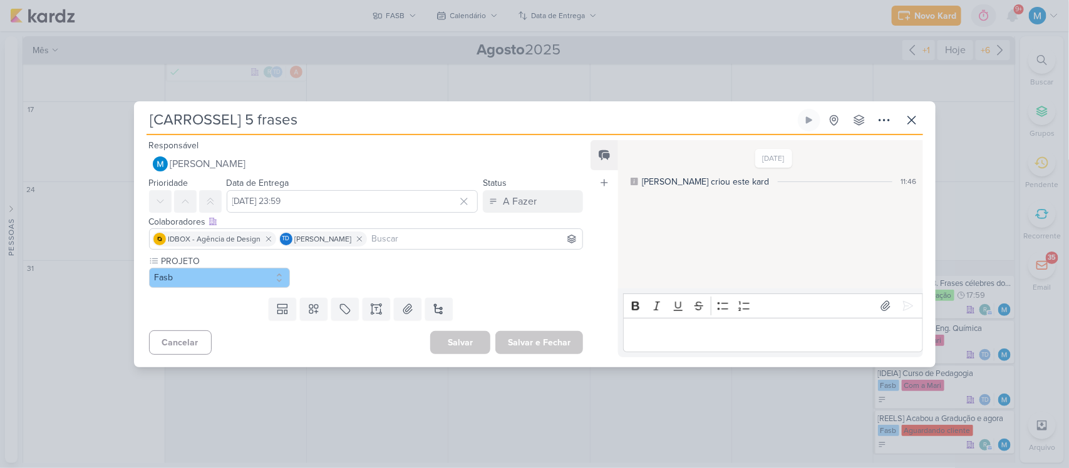
type input "SETEMBRO AMARELO"
